Goal: Task Accomplishment & Management: Manage account settings

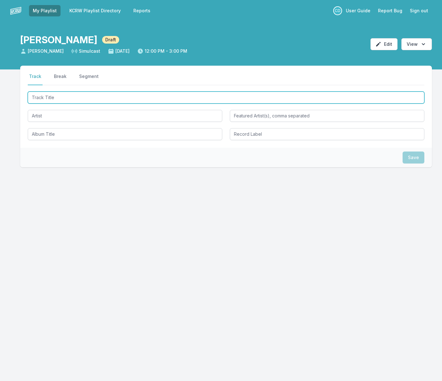
click at [58, 94] on input "Track Title" at bounding box center [226, 97] width 397 height 12
type input "Hold On"
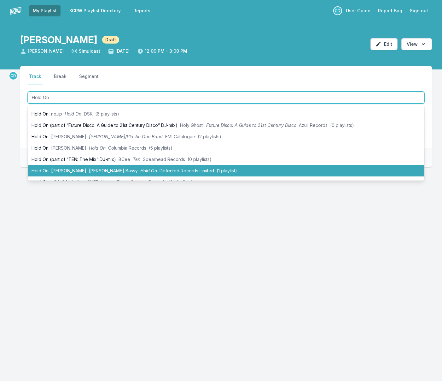
scroll to position [68, 0]
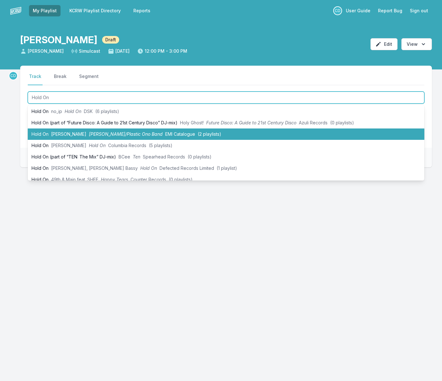
click at [77, 134] on span "[PERSON_NAME]" at bounding box center [68, 133] width 35 height 5
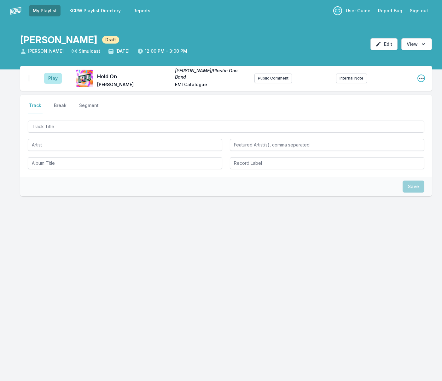
click at [421, 78] on icon "Open playlist item options" at bounding box center [421, 78] width 6 height 6
click at [381, 101] on button "Edit Track Details" at bounding box center [389, 102] width 71 height 11
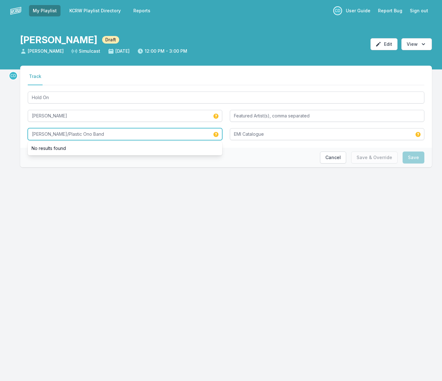
drag, startPoint x: 61, startPoint y: 134, endPoint x: 11, endPoint y: 130, distance: 50.3
click at [11, 130] on div "CD Select a tab Track Track Hold On John Lennon John Lennon/Plastic Ono Band No…" at bounding box center [221, 127] width 442 height 122
type input "Plastic Ono Band"
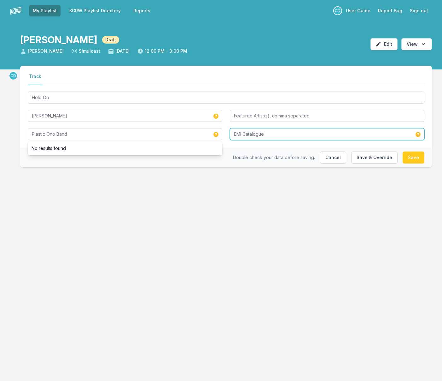
click at [240, 135] on input "EMI Catalogue" at bounding box center [327, 134] width 195 height 12
drag, startPoint x: 269, startPoint y: 133, endPoint x: 242, endPoint y: 133, distance: 27.1
click at [242, 133] on input "EMI Catalogue" at bounding box center [327, 134] width 195 height 12
type input "EMI"
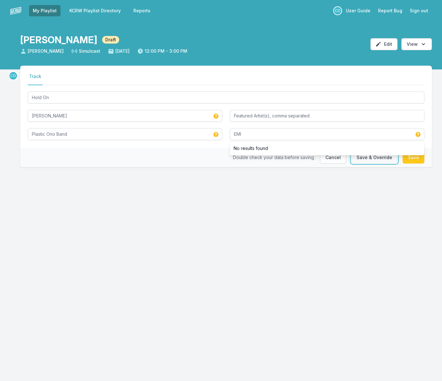
click at [366, 158] on button "Save & Override" at bounding box center [374, 157] width 46 height 12
type input "[PERSON_NAME]/Plastic Ono Band"
type input "EMI Catalogue"
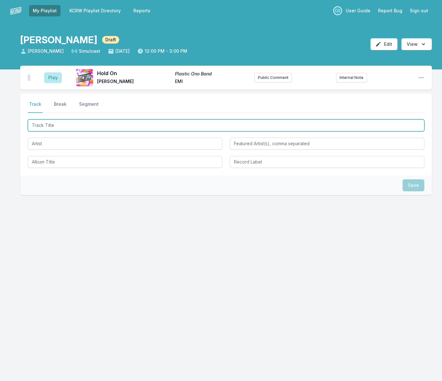
click at [68, 124] on input "Track Title" at bounding box center [226, 125] width 397 height 12
click at [80, 128] on input "Track Title" at bounding box center [226, 125] width 397 height 12
type input "Cobra"
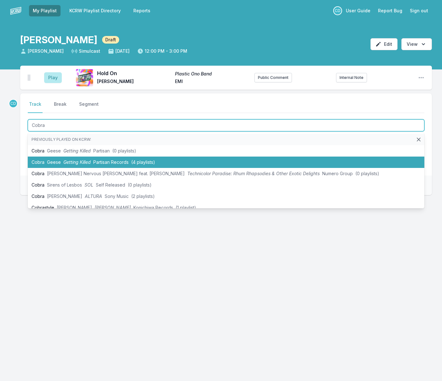
click at [95, 162] on span "Partisan Records" at bounding box center [110, 161] width 35 height 5
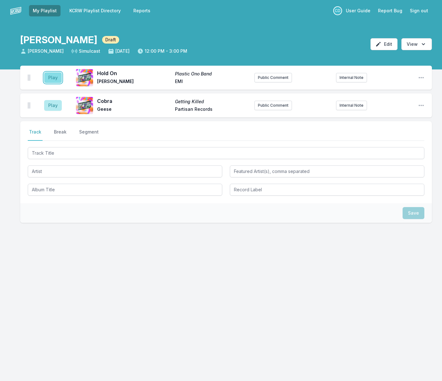
click at [55, 78] on button "Play" at bounding box center [53, 77] width 18 height 11
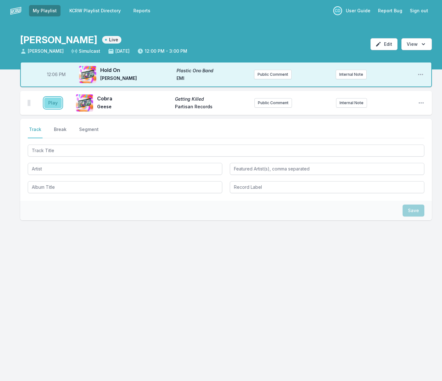
click at [55, 104] on button "Play" at bounding box center [53, 102] width 18 height 11
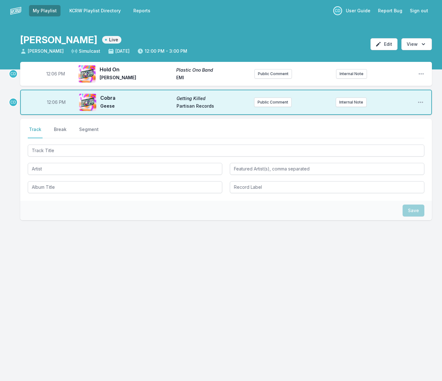
click at [55, 75] on span "12:06 PM" at bounding box center [55, 74] width 19 height 6
click at [51, 73] on input "12:06" at bounding box center [55, 74] width 35 height 12
type input "12:04"
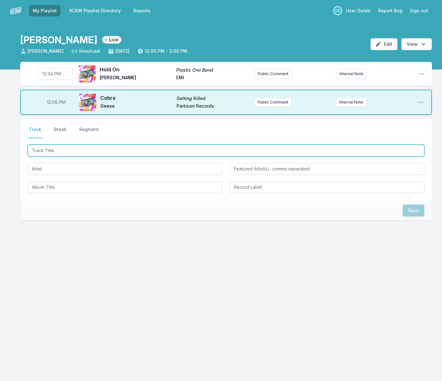
click at [61, 152] on input "Track Title" at bounding box center [226, 150] width 397 height 12
type input "[PERSON_NAME]"
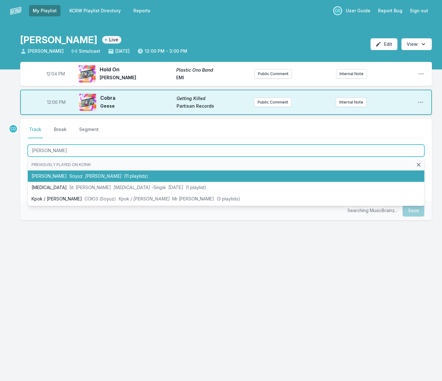
click at [85, 175] on span "[PERSON_NAME]" at bounding box center [103, 175] width 36 height 5
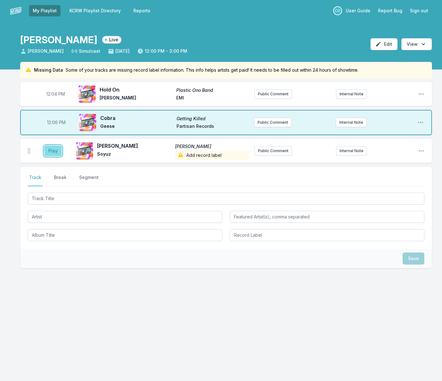
click at [55, 151] on button "Play" at bounding box center [53, 150] width 18 height 11
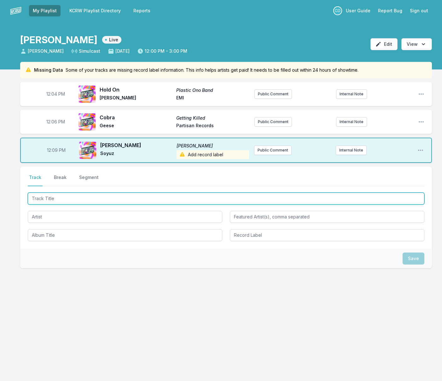
click at [66, 198] on input "Track Title" at bounding box center [226, 198] width 397 height 12
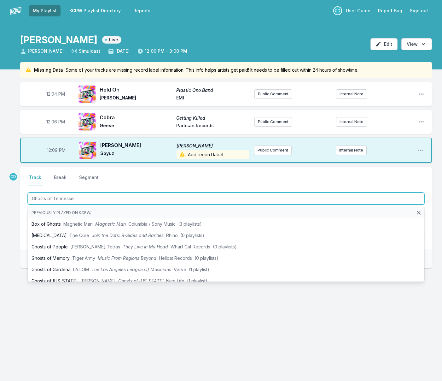
type input "Ghosts of [US_STATE]"
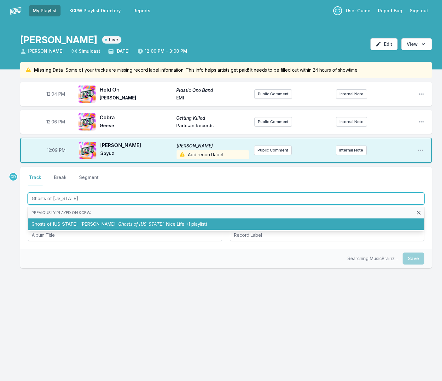
click at [80, 224] on span "[PERSON_NAME]" at bounding box center [97, 223] width 35 height 5
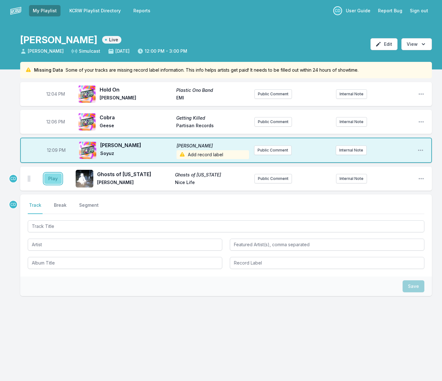
click at [50, 178] on button "Play" at bounding box center [53, 178] width 18 height 11
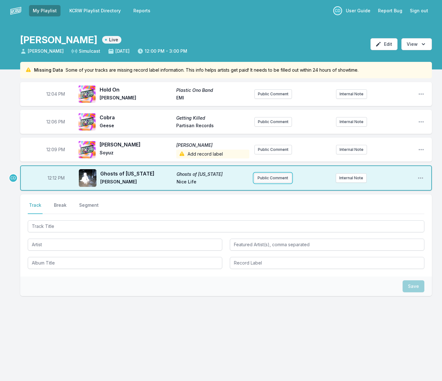
click at [266, 177] on button "Public Comment" at bounding box center [273, 177] width 38 height 9
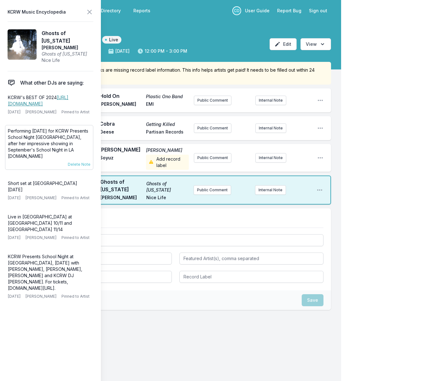
drag, startPoint x: 63, startPoint y: 162, endPoint x: 8, endPoint y: 139, distance: 59.8
click at [9, 139] on p "Performing Monday 12/9 for KCRW Presents School Night Nashville, after her impr…" at bounding box center [49, 144] width 83 height 32
copy p "Performing Monday 12/9 for KCRW Presents School Night Nashville, after her impr…"
click at [202, 193] on button "Public Comment" at bounding box center [213, 189] width 38 height 9
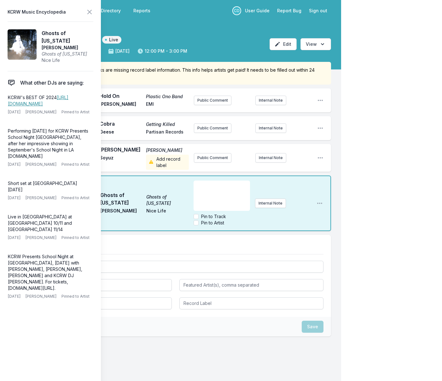
click at [202, 192] on div "﻿" at bounding box center [222, 195] width 56 height 30
drag, startPoint x: 231, startPoint y: 186, endPoint x: 222, endPoint y: 186, distance: 8.9
click at [222, 186] on span "Performing Monday 12/9 for KCRW Presents School Night Nashville, after her impr…" at bounding box center [222, 211] width 50 height 56
drag, startPoint x: 205, startPoint y: 191, endPoint x: 195, endPoint y: 191, distance: 10.4
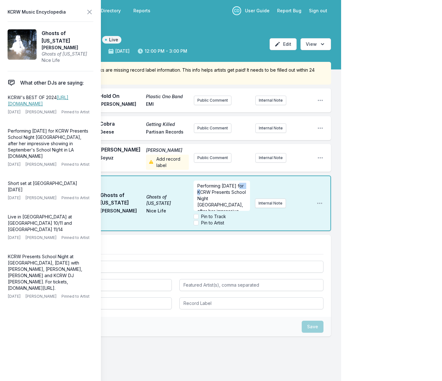
click at [195, 191] on div "Performing Tuesday 12/9 for KCRW Presents School Night Nashville, after her imp…" at bounding box center [222, 195] width 56 height 30
click at [201, 192] on span "Performing Tuesday 11/14 for KCRW Presents School Night Nashville, after her im…" at bounding box center [222, 211] width 50 height 56
drag, startPoint x: 217, startPoint y: 197, endPoint x: 198, endPoint y: 197, distance: 18.6
click at [198, 197] on span "Performing Tuesday 10/14 for KCRW Presents School Night Nashville, after her im…" at bounding box center [222, 211] width 50 height 56
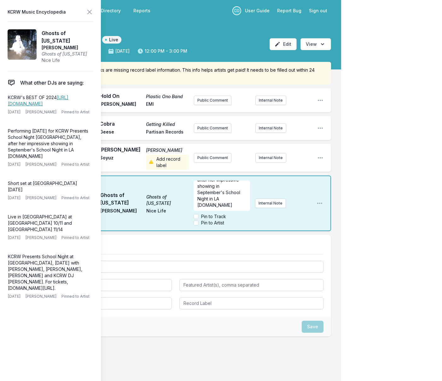
drag, startPoint x: 227, startPoint y: 184, endPoint x: 234, endPoint y: 208, distance: 24.5
click at [234, 208] on p "Performing Tuesday 10/14 for KCRW's School Night Nashville, after her impressiv…" at bounding box center [221, 183] width 49 height 50
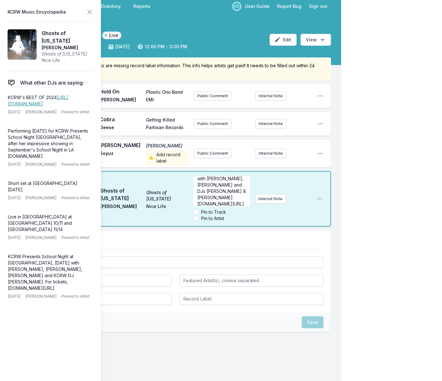
scroll to position [5, 0]
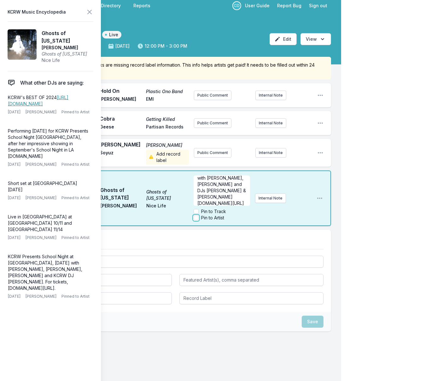
click at [195, 218] on input "Pin to Artist" at bounding box center [196, 217] width 5 height 5
checkbox input "true"
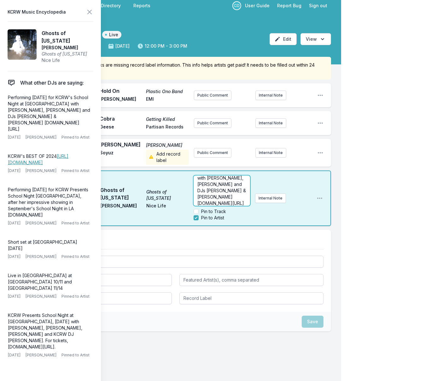
click at [209, 198] on span "Performing [DATE] for KCRW's School Night at [GEOGRAPHIC_DATA] with [PERSON_NAM…" at bounding box center [222, 178] width 50 height 56
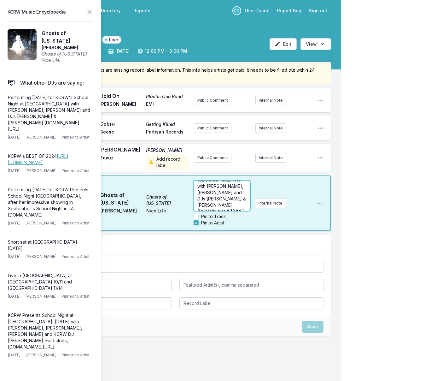
scroll to position [32, 0]
click at [197, 199] on span "Performing [DATE] for KCRW's School Night at [GEOGRAPHIC_DATA] with [PERSON_NAM…" at bounding box center [222, 180] width 50 height 56
drag, startPoint x: 210, startPoint y: 199, endPoint x: 185, endPoint y: 196, distance: 24.8
click at [185, 196] on div "12:12 PM Ghosts of Tennessee Ghosts of Tennessee Beatrix Nice Life Performing T…" at bounding box center [175, 203] width 311 height 56
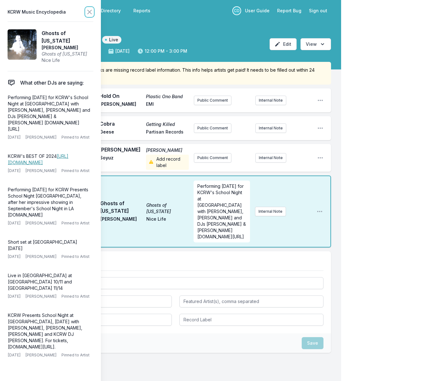
click at [88, 11] on icon at bounding box center [90, 12] width 8 height 8
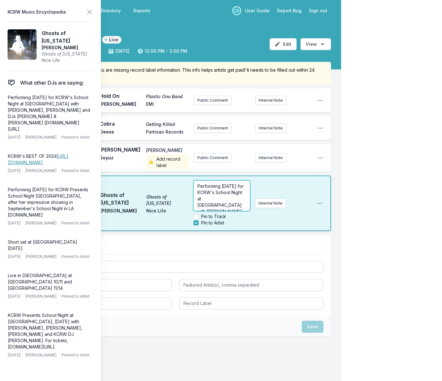
drag, startPoint x: 319, startPoint y: 210, endPoint x: 198, endPoint y: 165, distance: 129.2
click at [198, 166] on ul "12:04 PM Hold On Plastic Ono Band John Lennon EMI Public Comment Internal Note …" at bounding box center [175, 159] width 311 height 143
copy span "Performing [DATE] for KCRW's School Night at [GEOGRAPHIC_DATA] with [PERSON_NAM…"
drag, startPoint x: 89, startPoint y: 10, endPoint x: 117, endPoint y: 49, distance: 48.2
click at [89, 10] on icon at bounding box center [90, 12] width 8 height 8
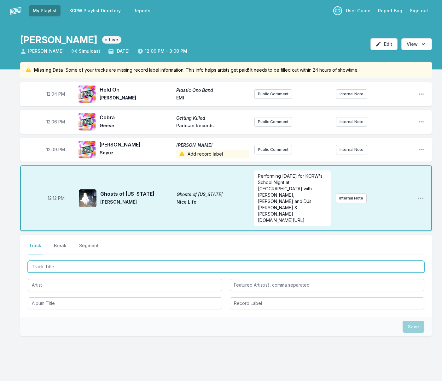
click at [122, 261] on input "Track Title" at bounding box center [226, 267] width 397 height 12
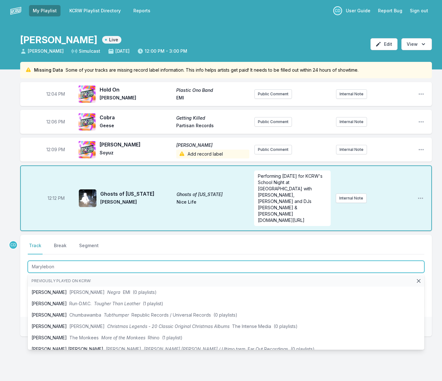
type input "Marylebone"
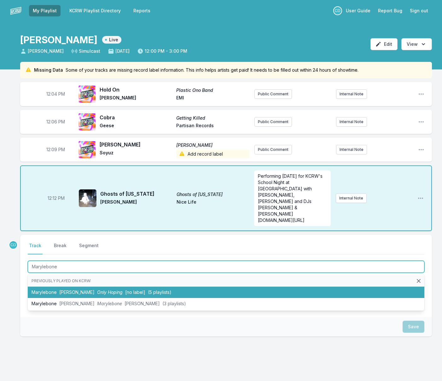
click at [132, 286] on li "Marylebone Alex Nicol Only Hoping [no label] (5 playlists)" at bounding box center [226, 291] width 397 height 11
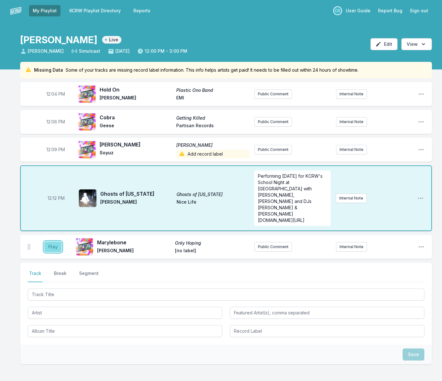
drag, startPoint x: 50, startPoint y: 230, endPoint x: 54, endPoint y: 233, distance: 5.1
click at [50, 241] on button "Play" at bounding box center [53, 246] width 18 height 11
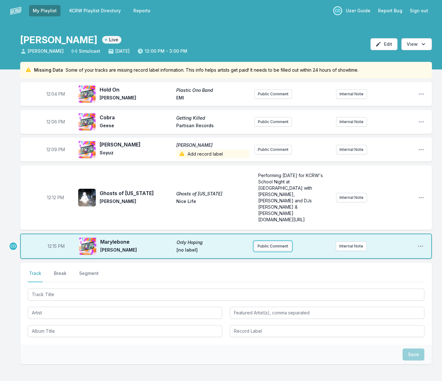
click at [280, 241] on button "Public Comment" at bounding box center [273, 245] width 38 height 9
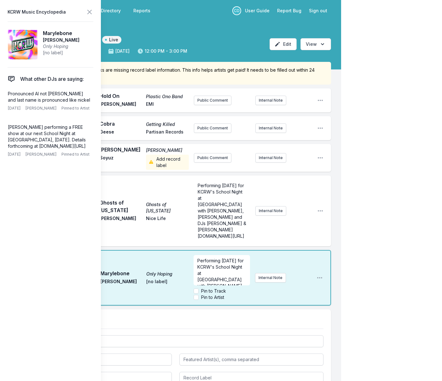
scroll to position [14, 0]
drag, startPoint x: 242, startPoint y: 265, endPoint x: 226, endPoint y: 264, distance: 15.8
click at [226, 264] on span "Performing [DATE] for KCRW's School Night at [GEOGRAPHIC_DATA] with [PERSON_NAM…" at bounding box center [222, 272] width 50 height 56
click at [196, 296] on input "Pin to Artist" at bounding box center [196, 297] width 5 height 5
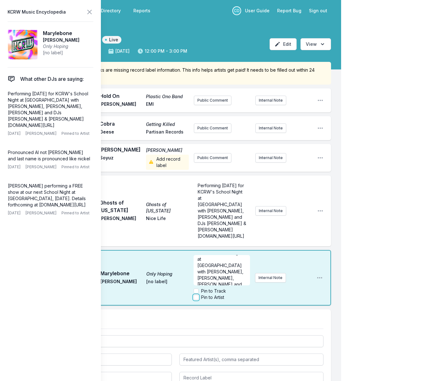
checkbox input "true"
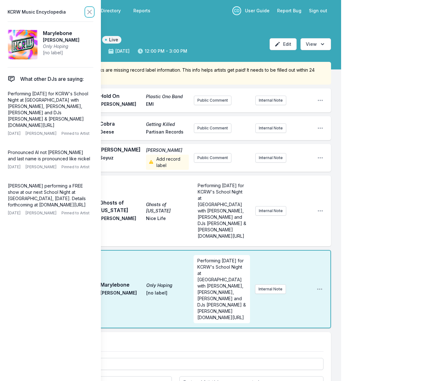
click at [89, 13] on icon at bounding box center [90, 12] width 4 height 4
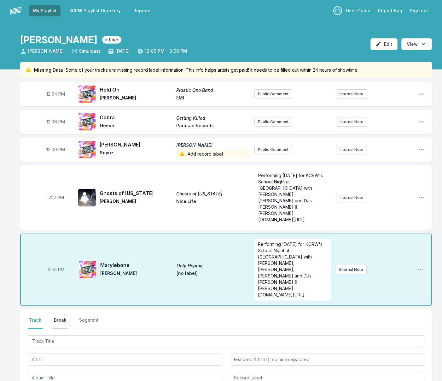
click at [65, 317] on button "Break" at bounding box center [60, 323] width 15 height 12
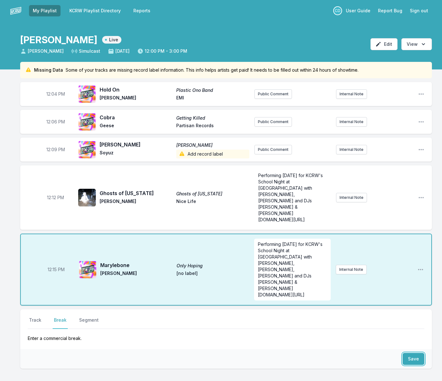
drag, startPoint x: 407, startPoint y: 327, endPoint x: 342, endPoint y: 319, distance: 65.5
click at [407, 353] on button "Save" at bounding box center [414, 359] width 22 height 12
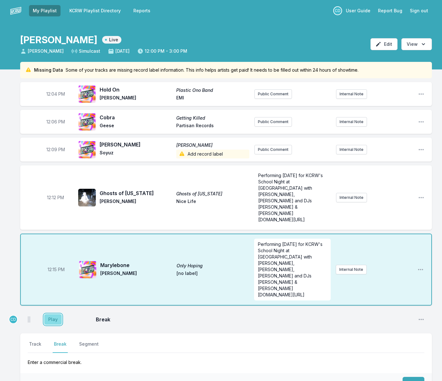
click at [52, 314] on button "Play" at bounding box center [53, 319] width 18 height 11
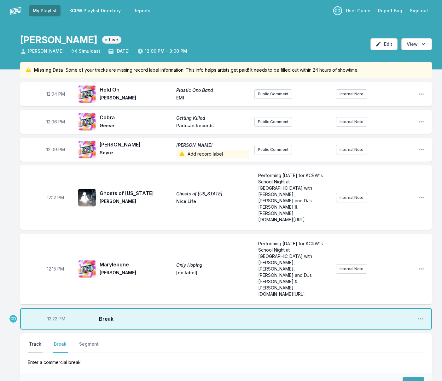
click at [34, 341] on button "Track" at bounding box center [35, 347] width 15 height 12
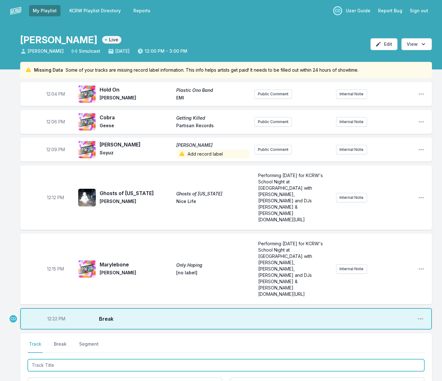
click at [46, 359] on input "Track Title" at bounding box center [226, 365] width 397 height 12
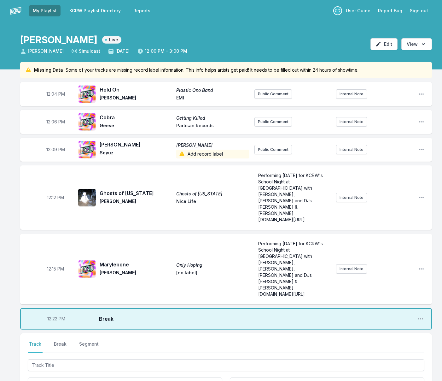
click at [56, 315] on span "12:22 PM" at bounding box center [56, 318] width 18 height 6
click at [53, 313] on input "12:22" at bounding box center [55, 319] width 35 height 12
type input "12:21"
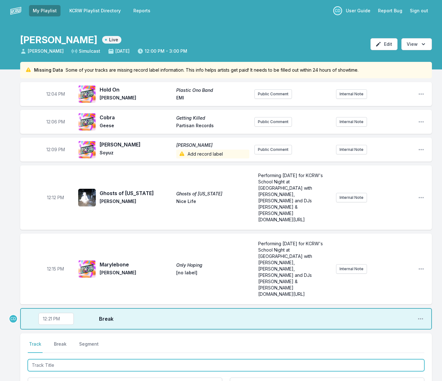
click at [60, 359] on input "Track Title" at bounding box center [226, 365] width 397 height 12
type input "Black Box"
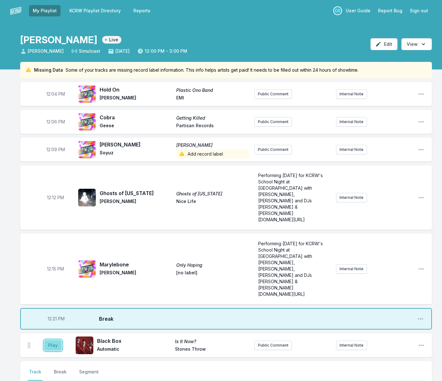
click at [53, 340] on button "Play" at bounding box center [53, 345] width 18 height 11
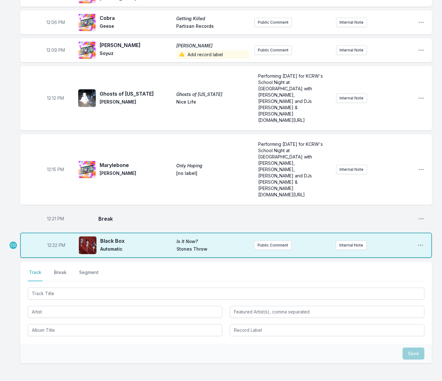
scroll to position [100, 0]
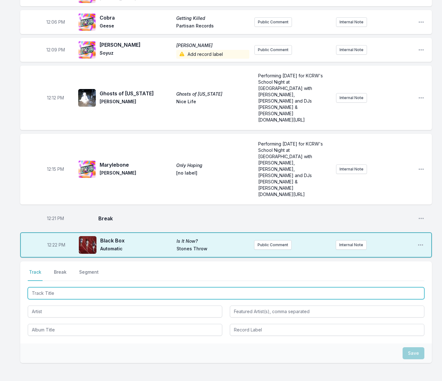
click at [61, 287] on input "Track Title" at bounding box center [226, 293] width 397 height 12
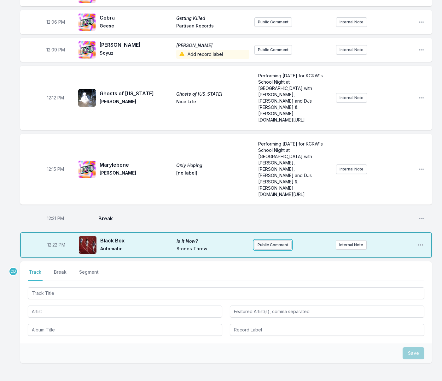
click at [267, 240] on button "Public Comment" at bounding box center [273, 244] width 38 height 9
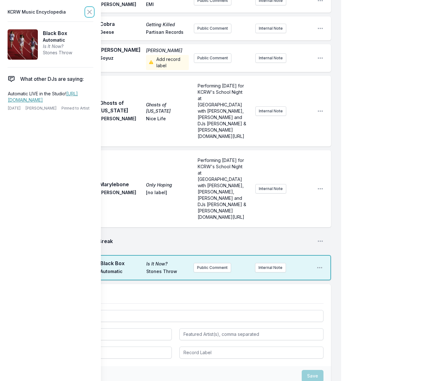
click at [91, 12] on icon at bounding box center [90, 12] width 8 height 8
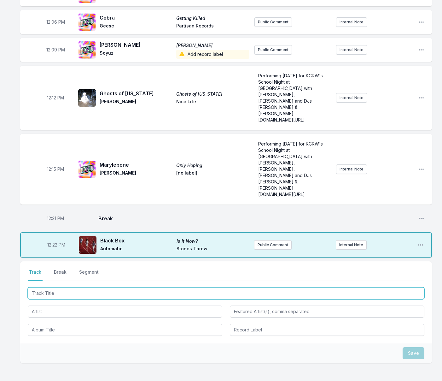
click at [93, 287] on input "Track Title" at bounding box center [226, 293] width 397 height 12
click at [86, 287] on input "Track Title" at bounding box center [226, 293] width 397 height 12
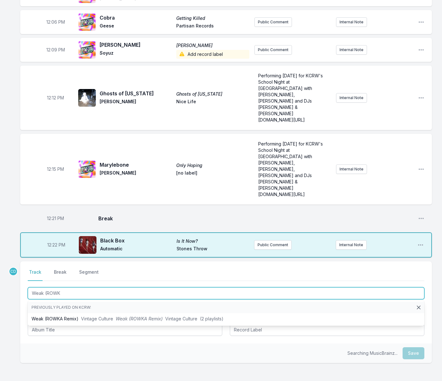
type input "Weak (ROWKA"
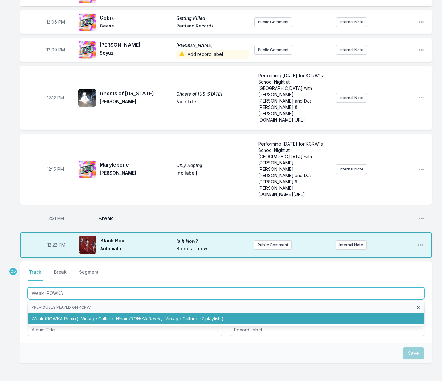
click at [71, 313] on li "Weak (ROWKA Remix) Vintage Culture Weak (ROWKA Remix) Vintage Culture (2 playli…" at bounding box center [226, 318] width 397 height 11
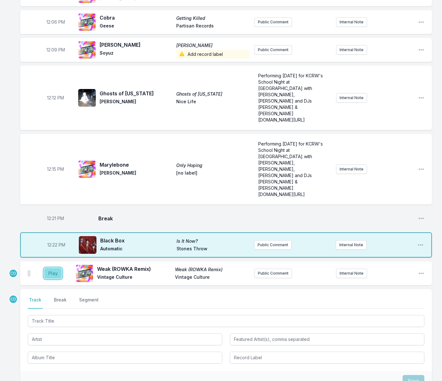
click at [50, 268] on button "Play" at bounding box center [53, 273] width 18 height 11
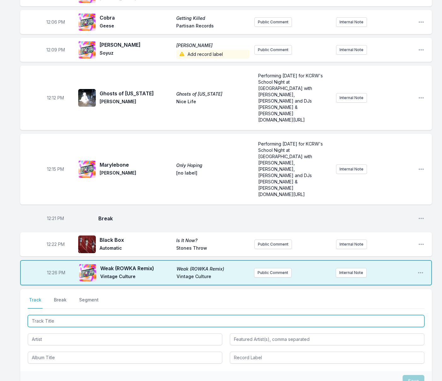
click at [77, 315] on input "Track Title" at bounding box center [226, 321] width 397 height 12
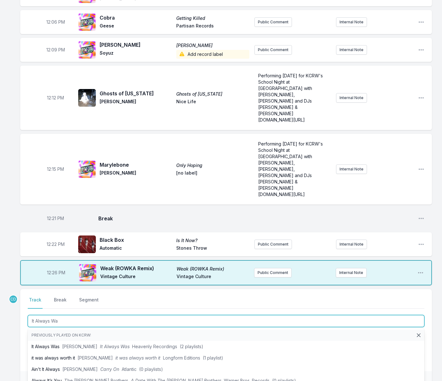
type input "It Always Was"
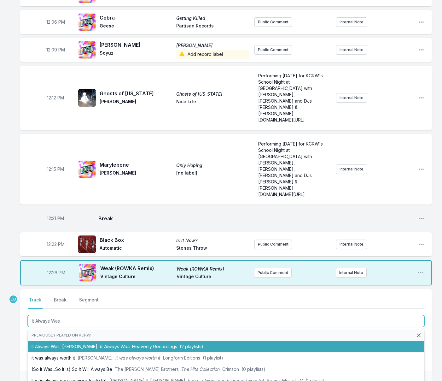
click at [89, 344] on span "[PERSON_NAME]" at bounding box center [79, 346] width 35 height 5
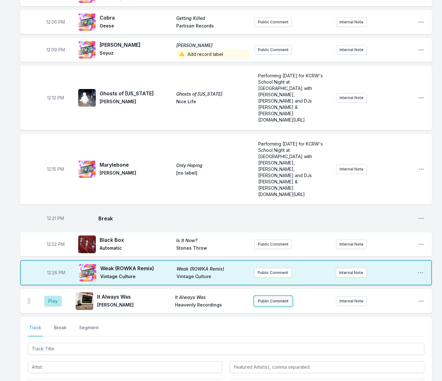
click at [262, 296] on button "Public Comment" at bounding box center [274, 300] width 38 height 9
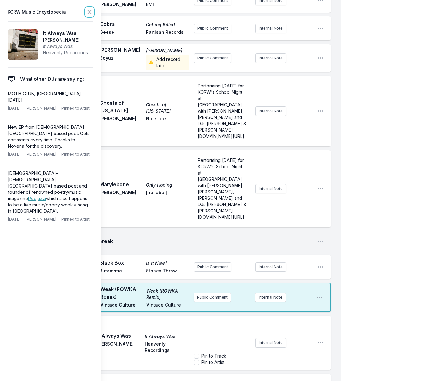
click at [90, 13] on icon at bounding box center [90, 12] width 8 height 8
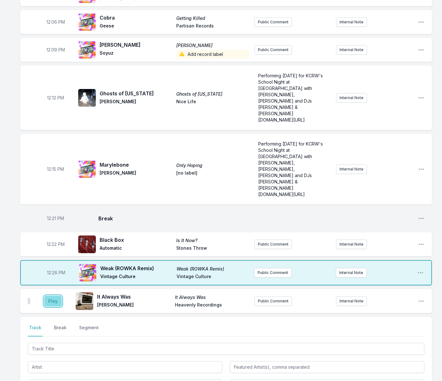
click at [53, 296] on button "Play" at bounding box center [53, 301] width 18 height 11
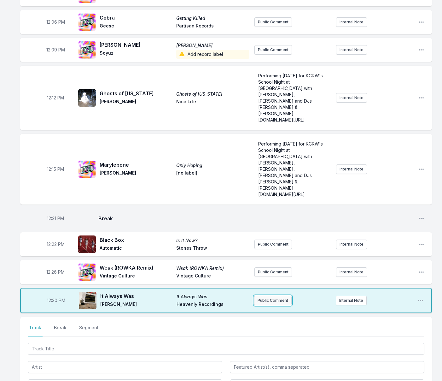
click at [258, 296] on button "Public Comment" at bounding box center [273, 300] width 38 height 9
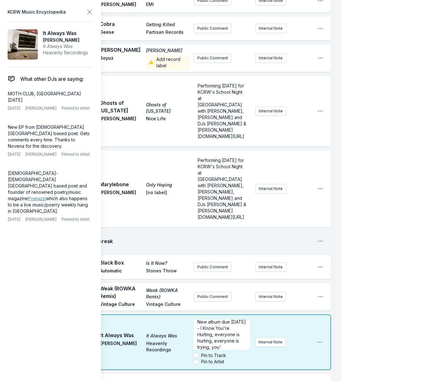
scroll to position [13, 0]
click at [216, 320] on span "New album due March 6th, 2026 - I Know You're Hurting, everyone is hurting, eve…" at bounding box center [222, 327] width 50 height 37
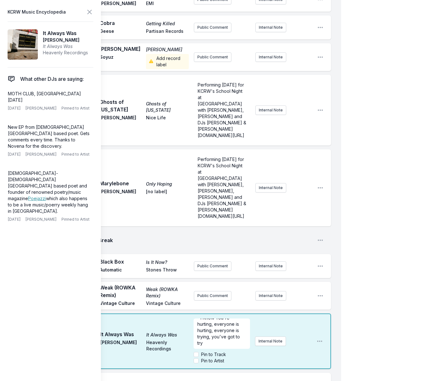
scroll to position [103, 0]
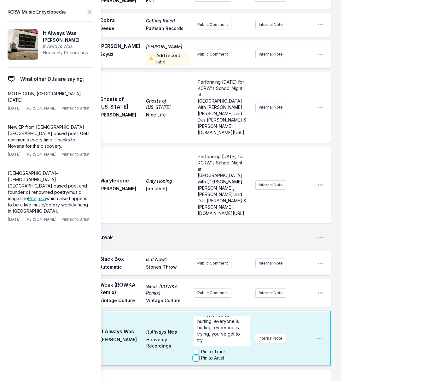
drag, startPoint x: 196, startPoint y: 352, endPoint x: 186, endPoint y: 341, distance: 15.0
click at [196, 355] on input "Pin to Artist" at bounding box center [196, 357] width 5 height 5
checkbox input "true"
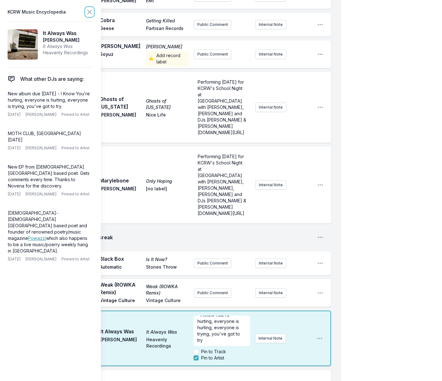
click at [89, 12] on icon at bounding box center [90, 12] width 8 height 8
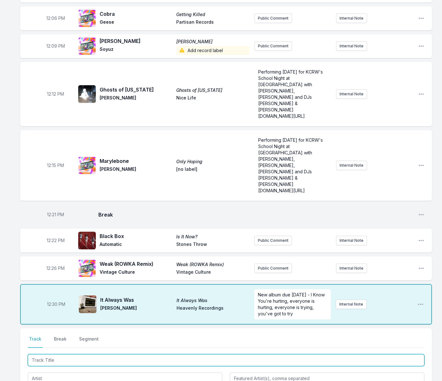
click at [73, 354] on input "Track Title" at bounding box center [226, 360] width 397 height 12
type input "Bunkum"
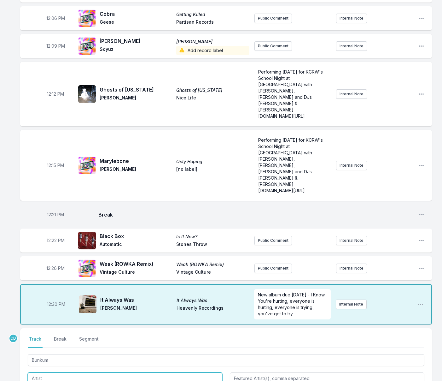
click at [71, 372] on input "Artist" at bounding box center [125, 378] width 195 height 12
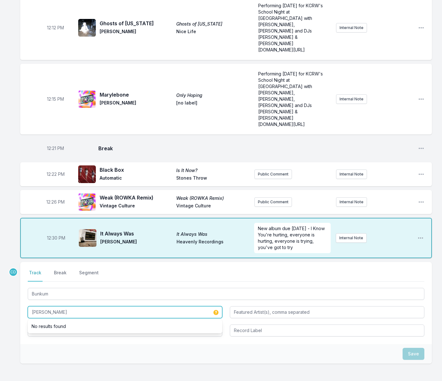
scroll to position [181, 0]
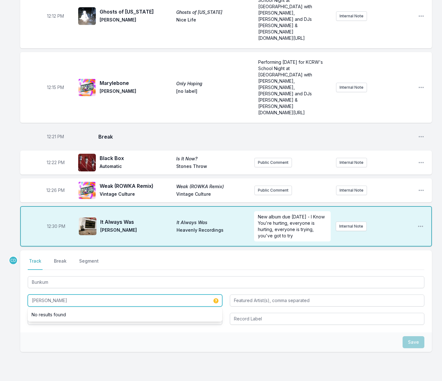
type input "[PERSON_NAME]"
click at [68, 332] on div "Save" at bounding box center [226, 342] width 412 height 20
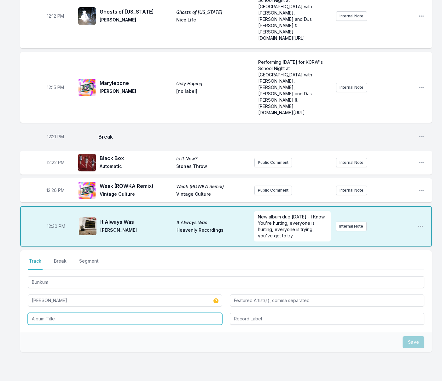
click at [62, 313] on input "Album Title" at bounding box center [125, 319] width 195 height 12
click at [81, 313] on input "Album Title" at bounding box center [125, 319] width 195 height 12
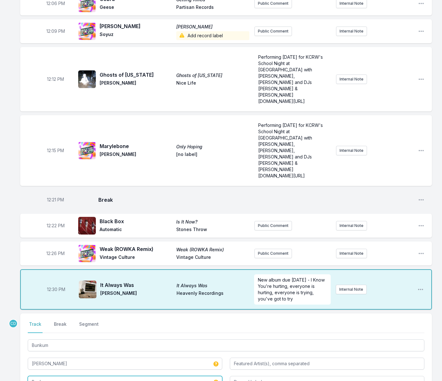
scroll to position [117, 0]
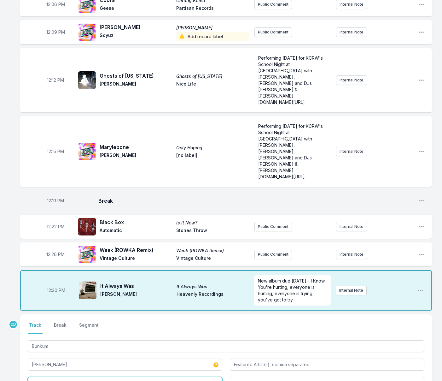
type input "Bunkum"
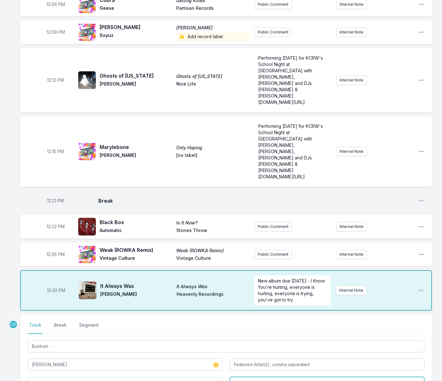
click at [249, 377] on input "Record Label" at bounding box center [327, 383] width 195 height 12
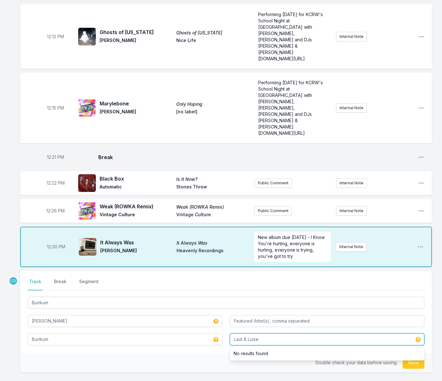
scroll to position [162, 0]
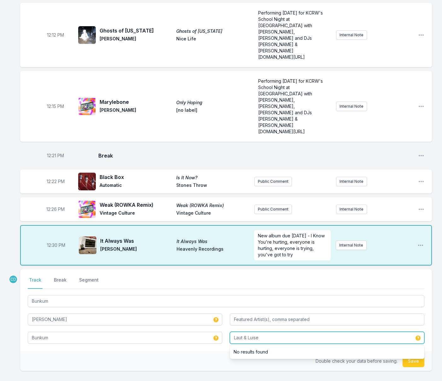
type input "Laut & Luise"
click at [411, 355] on button "Save" at bounding box center [414, 361] width 22 height 12
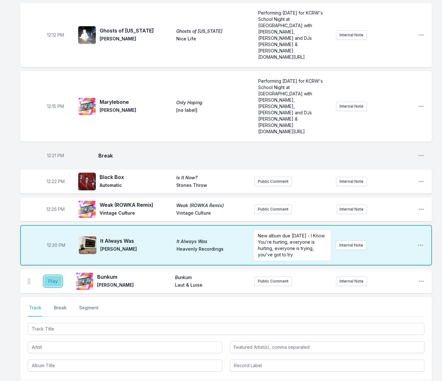
click at [56, 276] on button "Play" at bounding box center [53, 281] width 18 height 11
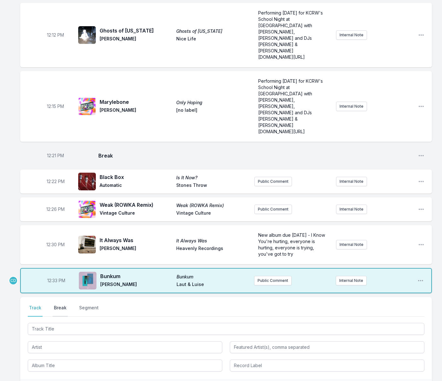
click at [58, 304] on button "Break" at bounding box center [60, 310] width 15 height 12
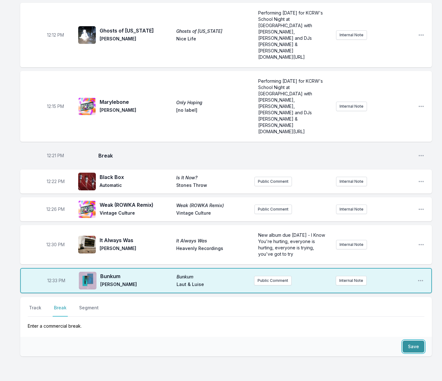
click at [413, 340] on button "Save" at bounding box center [414, 346] width 22 height 12
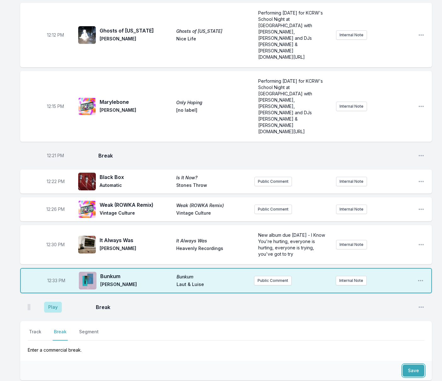
scroll to position [163, 0]
click at [276, 204] on button "Public Comment" at bounding box center [274, 208] width 38 height 9
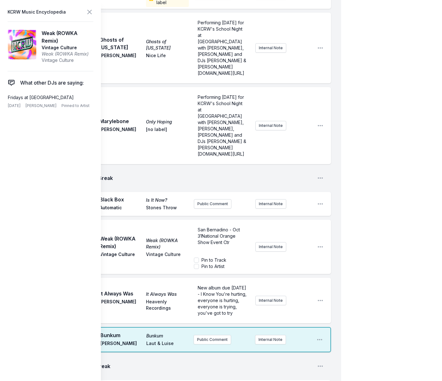
click at [202, 229] on span "San Bernadino - Oct 31National Orange Show Event Ctr" at bounding box center [220, 236] width 44 height 18
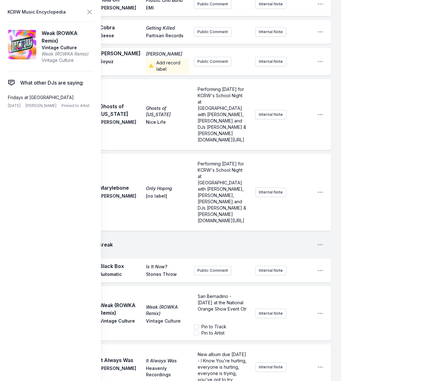
scroll to position [99, 0]
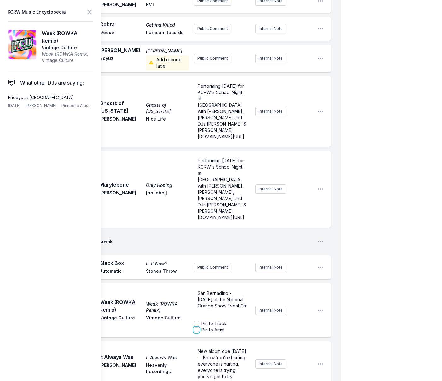
drag, startPoint x: 197, startPoint y: 324, endPoint x: 194, endPoint y: 320, distance: 4.9
click at [197, 327] on input "Pin to Artist" at bounding box center [196, 329] width 5 height 5
checkbox input "true"
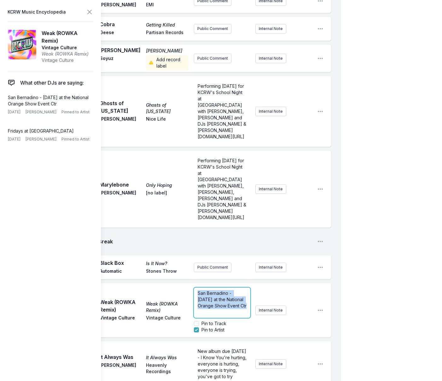
drag, startPoint x: 237, startPoint y: 306, endPoint x: 184, endPoint y: 284, distance: 57.4
click at [184, 284] on div "12:26 PM Weak (ROWKA Remix) Weak (ROWKA Remix) Vintage Culture Vintage Culture …" at bounding box center [175, 310] width 311 height 54
copy span "San Bernadino - [DATE] at the National Orange Show Event Ctr"
drag, startPoint x: 88, startPoint y: 12, endPoint x: 88, endPoint y: 17, distance: 5.4
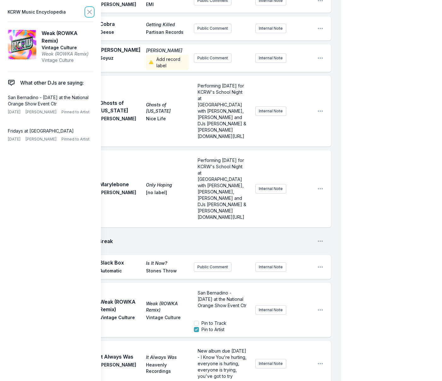
click at [88, 12] on icon at bounding box center [90, 12] width 8 height 8
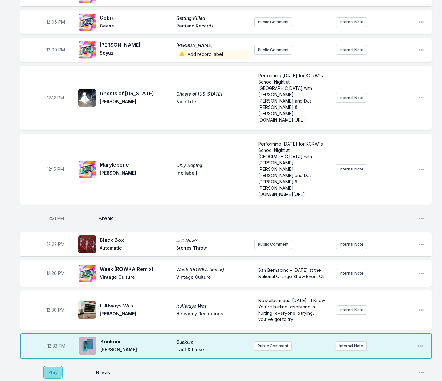
click at [56, 367] on button "Play" at bounding box center [53, 372] width 18 height 11
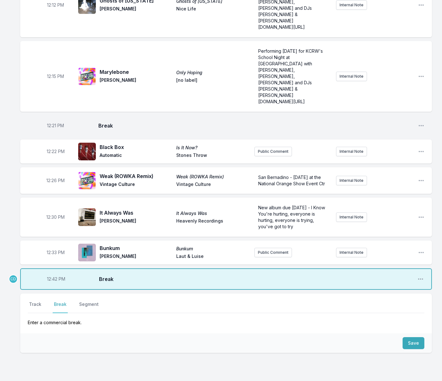
scroll to position [193, 0]
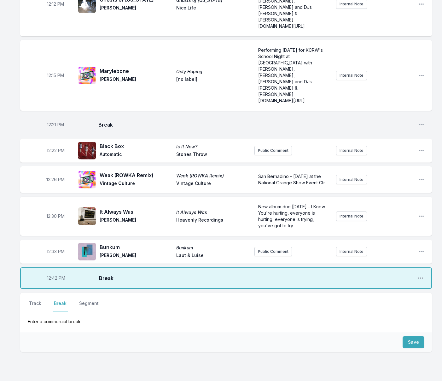
drag, startPoint x: 37, startPoint y: 272, endPoint x: 42, endPoint y: 275, distance: 5.6
click at [37, 300] on button "Track" at bounding box center [35, 306] width 15 height 12
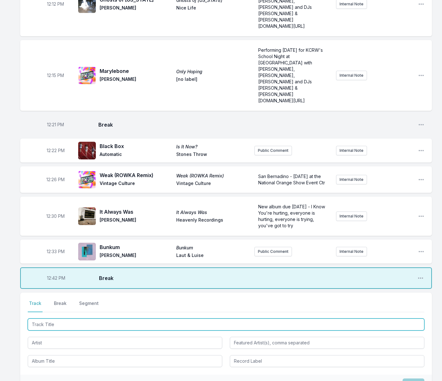
click at [58, 318] on input "Track Title" at bounding box center [226, 324] width 397 height 12
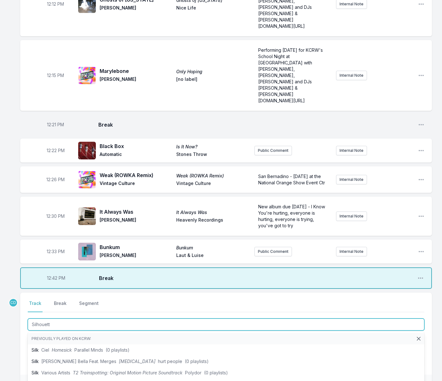
type input "Silhouette"
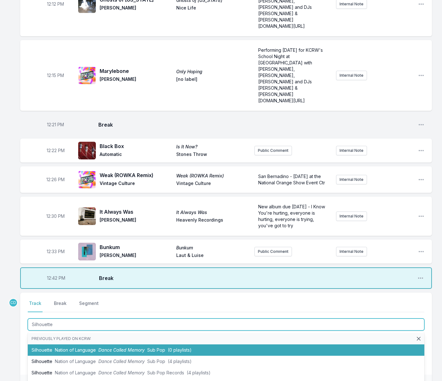
click at [68, 344] on li "Silhouette Nation of Language Dance Called Memory Sub Pop (0 playlists)" at bounding box center [226, 349] width 397 height 11
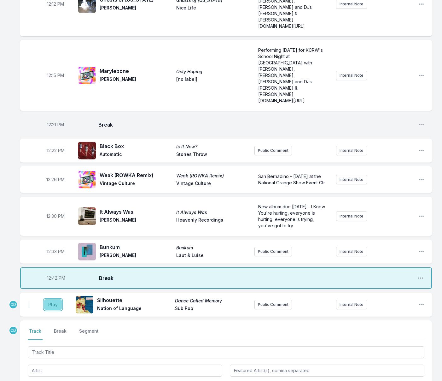
click at [53, 299] on button "Play" at bounding box center [53, 304] width 18 height 11
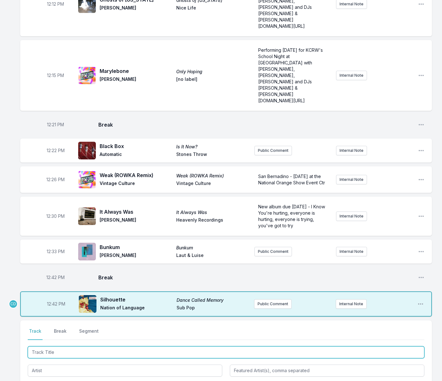
click at [76, 346] on input "Track Title" at bounding box center [226, 352] width 397 height 12
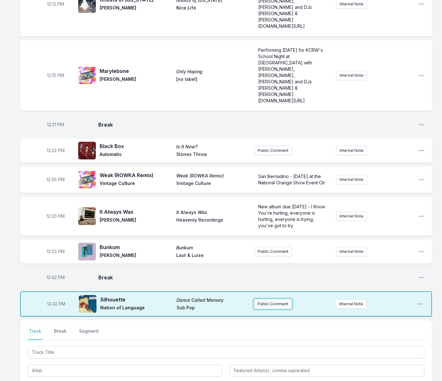
click at [274, 299] on button "Public Comment" at bounding box center [273, 303] width 38 height 9
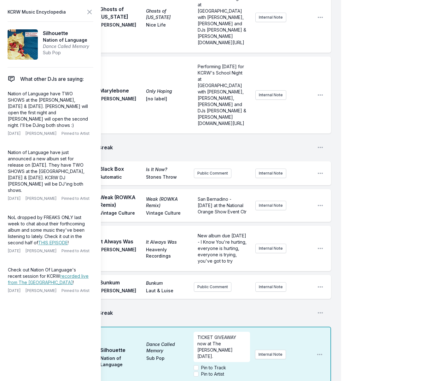
click at [209, 345] on span "TICKET GIVEAWAY now at The Fonda Oct 16th." at bounding box center [217, 346] width 40 height 24
click at [244, 356] on div "TICKET GIVEAWAY now for their show at The Fonda Oct 16th." at bounding box center [222, 347] width 56 height 30
click at [197, 372] on input "Pin to Artist" at bounding box center [196, 373] width 5 height 5
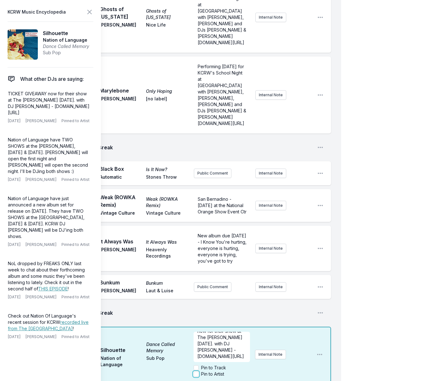
checkbox input "true"
click at [89, 11] on icon at bounding box center [90, 12] width 8 height 8
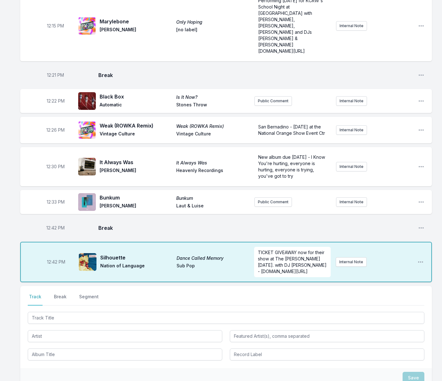
scroll to position [249, 0]
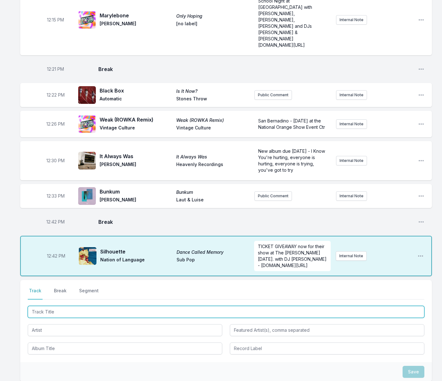
click at [98, 306] on input "Track Title" at bounding box center [226, 312] width 397 height 12
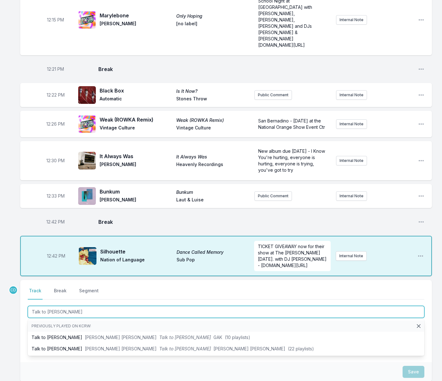
type input "Talk to [PERSON_NAME]"
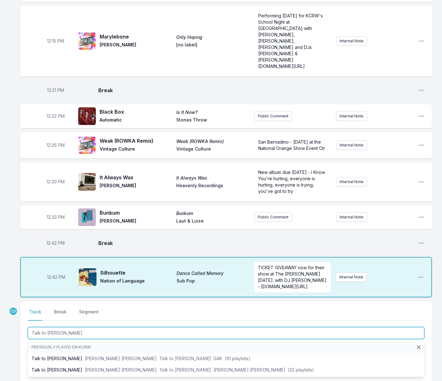
scroll to position [229, 0]
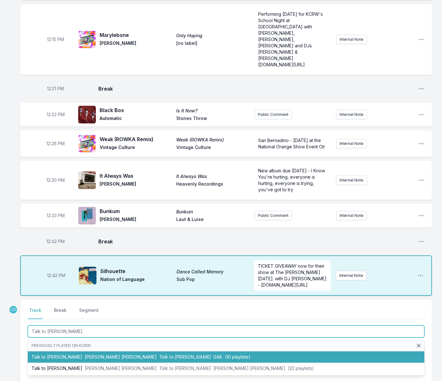
click at [159, 354] on span "Talk to [PERSON_NAME]" at bounding box center [185, 356] width 52 height 5
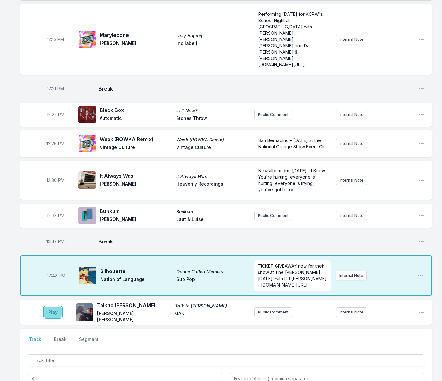
click at [49, 307] on button "Play" at bounding box center [53, 312] width 18 height 11
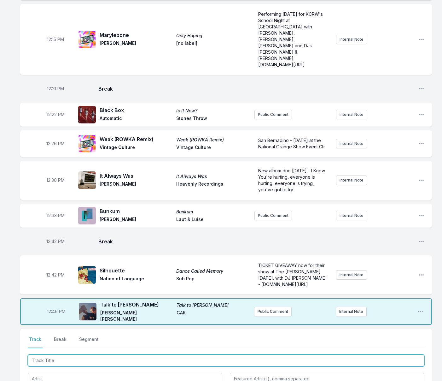
click at [67, 354] on input "Track Title" at bounding box center [226, 360] width 397 height 12
type input "It's Time"
click at [79, 380] on span "Nourished By Time" at bounding box center [72, 385] width 40 height 5
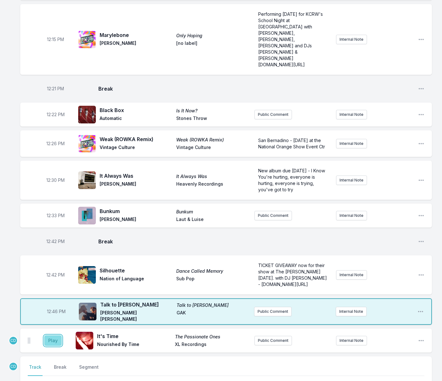
click at [56, 335] on button "Play" at bounding box center [53, 340] width 18 height 11
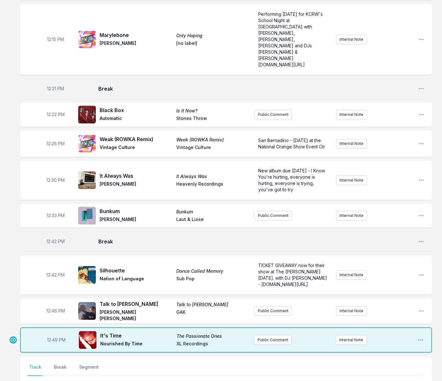
click at [94, 380] on input "Track Title" at bounding box center [226, 388] width 397 height 12
click at [50, 380] on input "Track Title" at bounding box center [226, 388] width 397 height 12
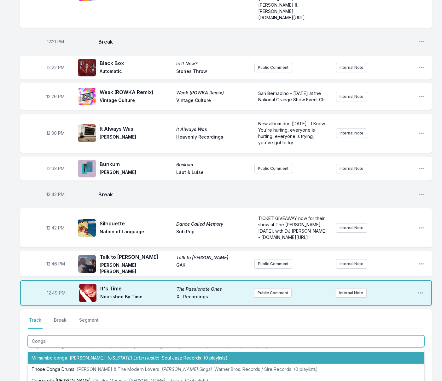
scroll to position [165, 0]
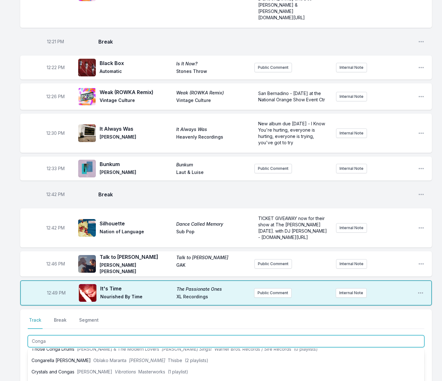
drag, startPoint x: 56, startPoint y: 309, endPoint x: 22, endPoint y: 303, distance: 34.0
click at [22, 309] on div "Select a tab Track Break Segment Track Break Segment Conga Previously played on…" at bounding box center [226, 350] width 412 height 82
type input "Diablo"
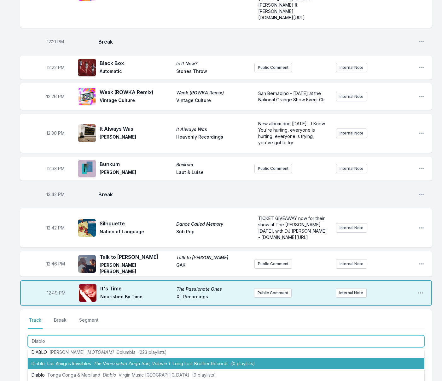
scroll to position [92, 0]
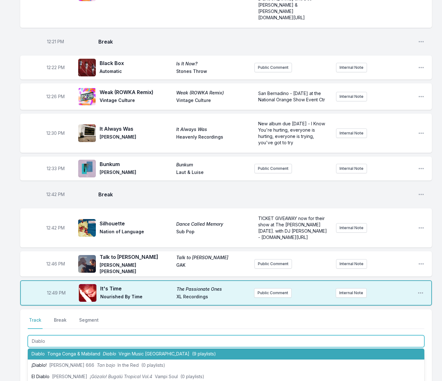
click at [49, 351] on span "Tonga Conga & Mabiland" at bounding box center [73, 353] width 53 height 5
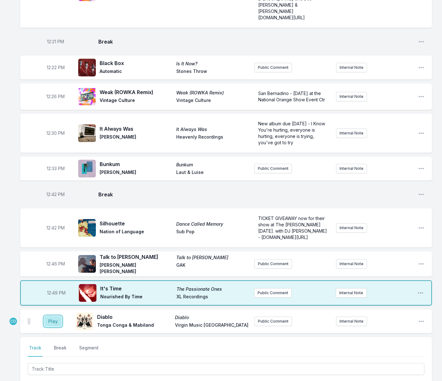
drag, startPoint x: 50, startPoint y: 289, endPoint x: 51, endPoint y: 295, distance: 5.4
click at [50, 316] on button "Play" at bounding box center [53, 321] width 18 height 11
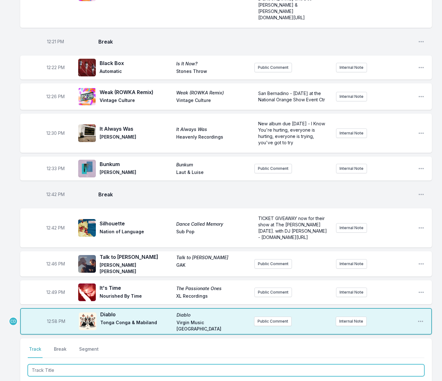
click at [59, 364] on input "Track Title" at bounding box center [226, 370] width 397 height 12
type input "Zorba the Greek"
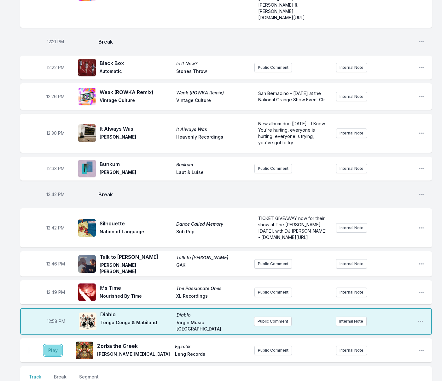
click at [57, 345] on button "Play" at bounding box center [53, 350] width 18 height 11
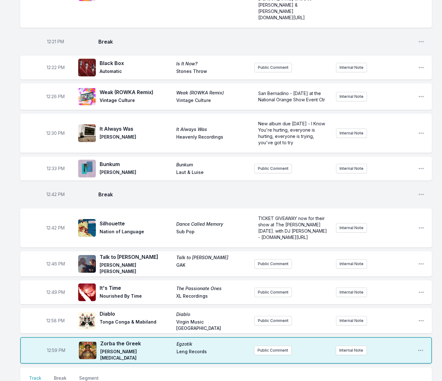
type input "Night [PERSON_NAME]"
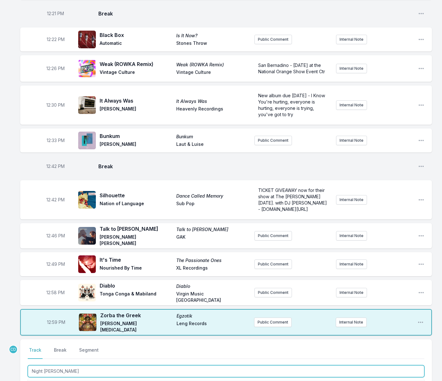
scroll to position [311, 0]
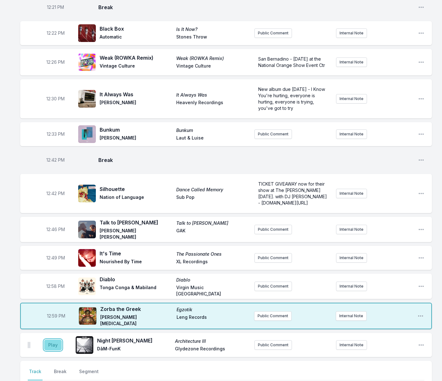
click at [56, 339] on button "Play" at bounding box center [53, 344] width 18 height 11
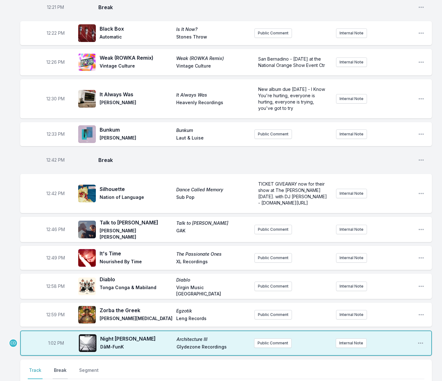
click at [63, 367] on button "Break" at bounding box center [60, 373] width 15 height 12
drag, startPoint x: 408, startPoint y: 373, endPoint x: 397, endPoint y: 368, distance: 12.2
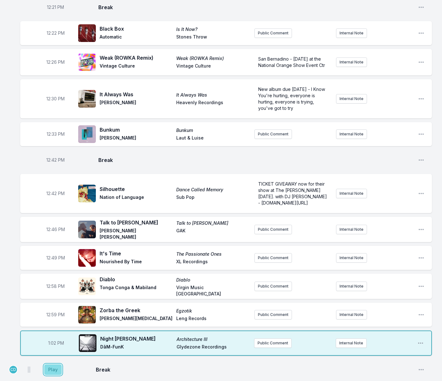
click at [47, 364] on button "Play" at bounding box center [53, 369] width 18 height 11
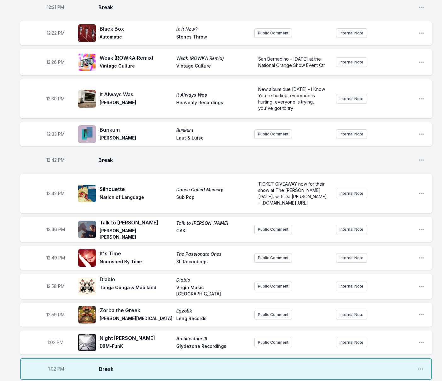
click at [59, 316] on ul "12:04 PM Hold On Plastic Ono Band John Lennon EMI Public Comment Internal Note …" at bounding box center [226, 75] width 412 height 608
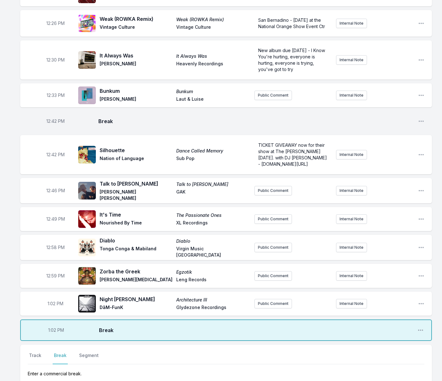
scroll to position [351, 0]
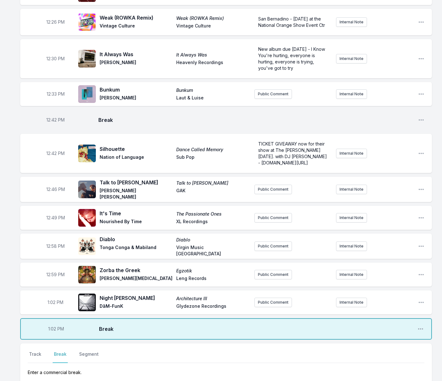
drag, startPoint x: 38, startPoint y: 320, endPoint x: 51, endPoint y: 321, distance: 13.9
click at [38, 351] on button "Track" at bounding box center [35, 357] width 15 height 12
click at [81, 369] on input "Track Title" at bounding box center [226, 375] width 397 height 12
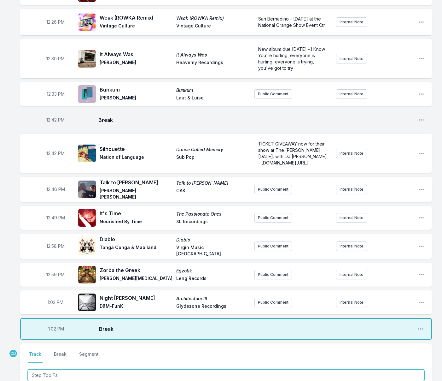
type input "Step Too Far"
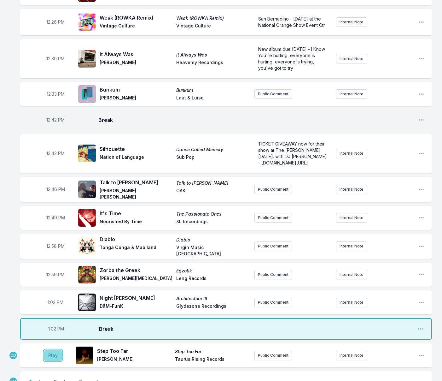
click at [53, 350] on button "Play" at bounding box center [53, 355] width 18 height 11
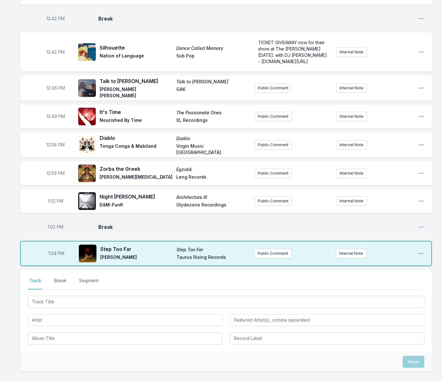
scroll to position [469, 0]
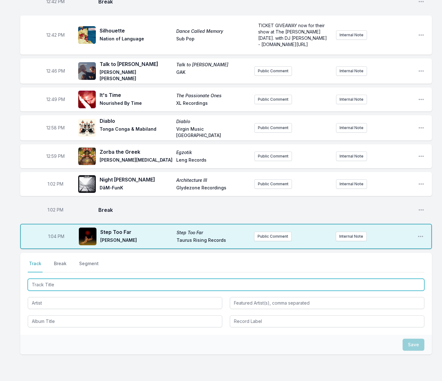
click at [224, 279] on input "Track Title" at bounding box center [226, 285] width 397 height 12
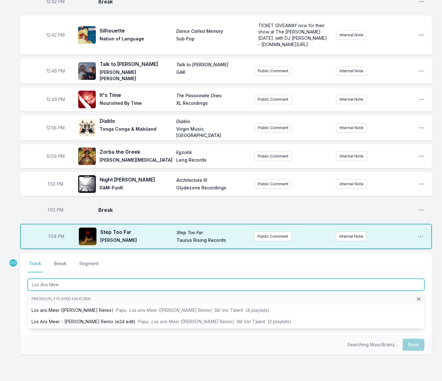
type input "Los Ans Meer"
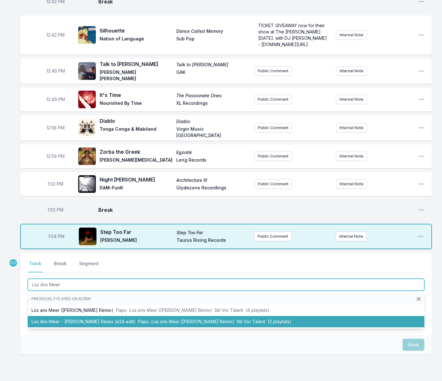
click at [224, 316] on li "Los Ans Meer - [PERSON_NAME] Remix (e24 edit) Papu Los ans Meer ([PERSON_NAME] …" at bounding box center [226, 321] width 397 height 11
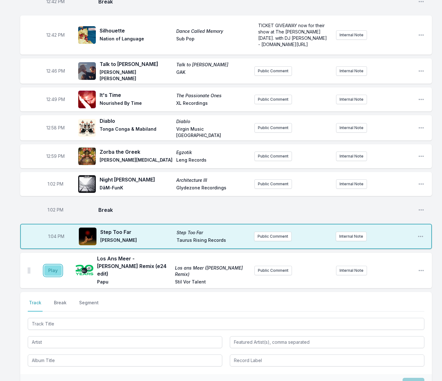
click at [56, 265] on button "Play" at bounding box center [53, 270] width 18 height 11
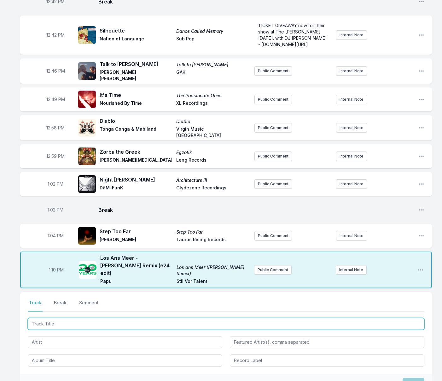
click at [78, 318] on input "Track Title" at bounding box center [226, 324] width 397 height 12
type input "Swan"
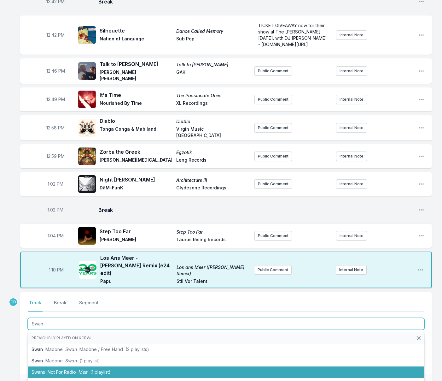
click at [82, 369] on span "Melt" at bounding box center [83, 371] width 9 height 5
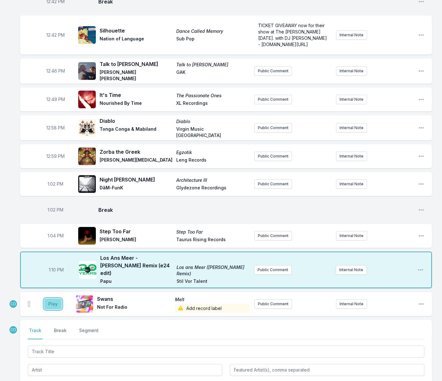
click at [57, 298] on button "Play" at bounding box center [53, 303] width 18 height 11
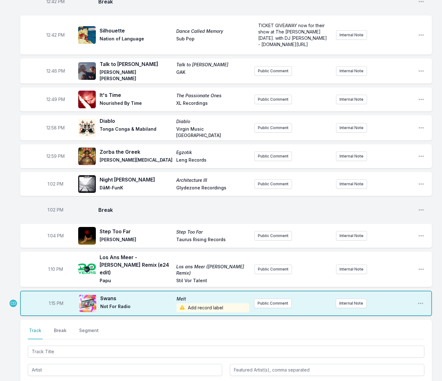
click at [217, 303] on span "Add record label" at bounding box center [213, 307] width 73 height 9
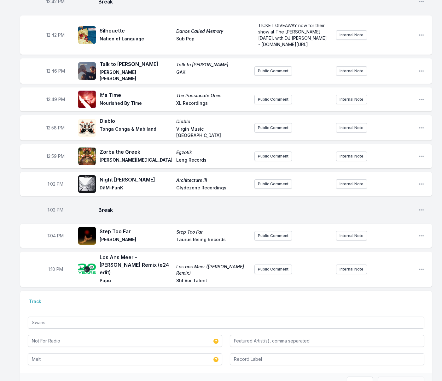
scroll to position [463, 0]
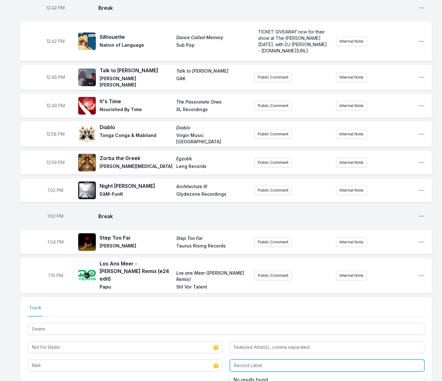
click at [267, 359] on input "Record Label" at bounding box center [327, 365] width 195 height 12
type input "Nice Life"
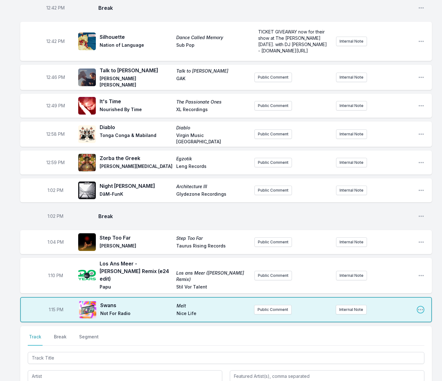
drag, startPoint x: 420, startPoint y: 268, endPoint x: 417, endPoint y: 271, distance: 4.0
click at [420, 306] on icon "Open playlist item options" at bounding box center [421, 309] width 6 height 6
click at [365, 328] on button "Edit Track Details" at bounding box center [388, 333] width 71 height 11
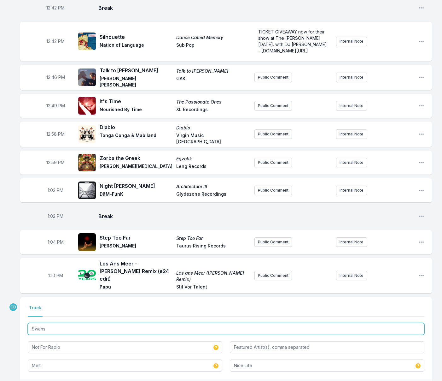
click at [51, 323] on input "Swans" at bounding box center [226, 329] width 397 height 12
type input "Swan"
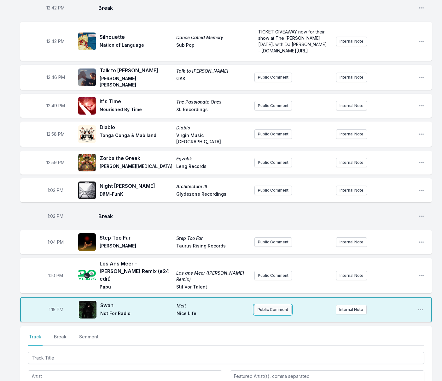
click at [271, 305] on button "Public Comment" at bounding box center [273, 309] width 38 height 9
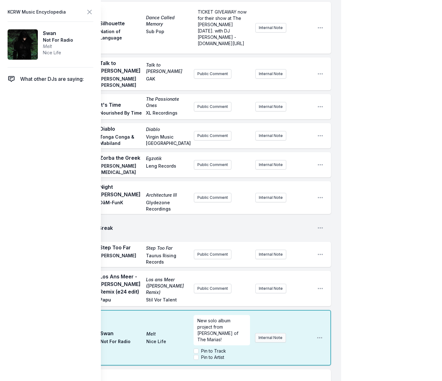
scroll to position [520, 0]
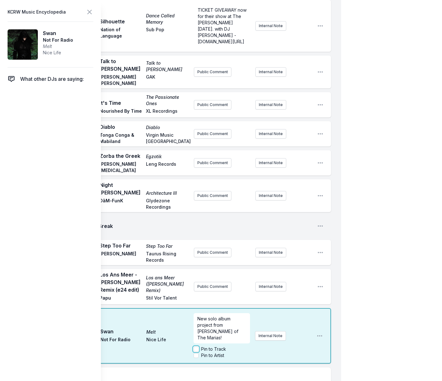
click at [195, 346] on input "Pin to Track" at bounding box center [196, 348] width 5 height 5
checkbox input "true"
click at [90, 11] on icon at bounding box center [90, 12] width 8 height 8
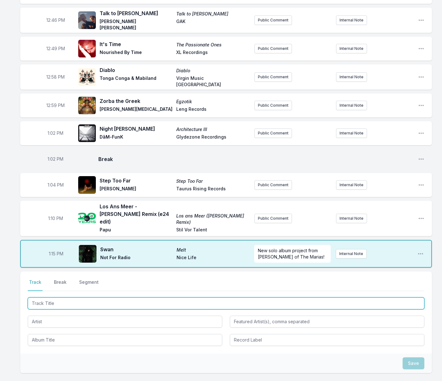
click at [85, 297] on input "Track Title" at bounding box center [226, 303] width 397 height 12
type input "In the Dark"
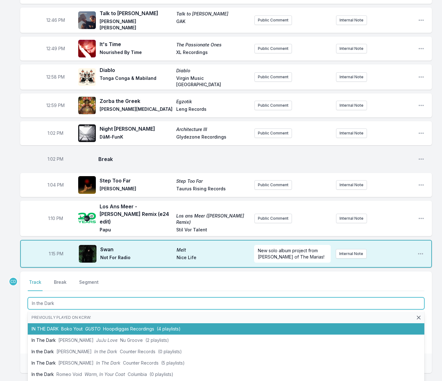
click at [89, 326] on span "GUSTO" at bounding box center [92, 328] width 15 height 5
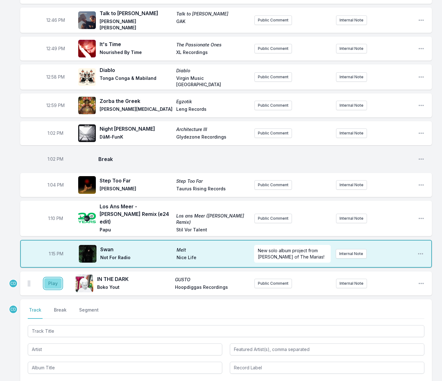
click at [55, 278] on button "Play" at bounding box center [53, 283] width 18 height 11
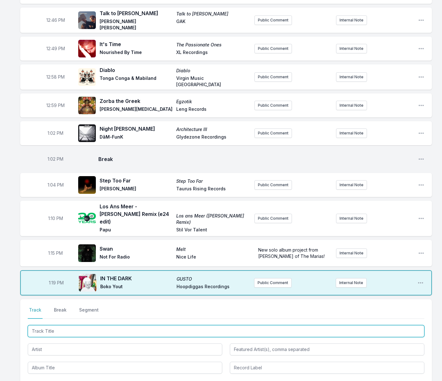
click at [79, 325] on input "Track Title" at bounding box center [226, 331] width 397 height 12
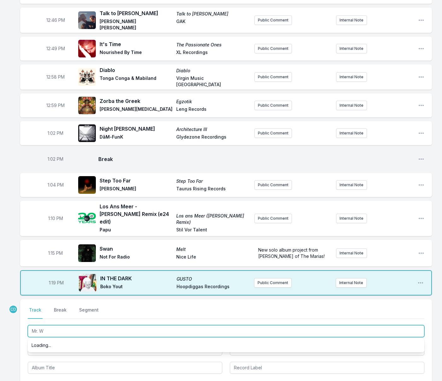
type input "Mr. W4"
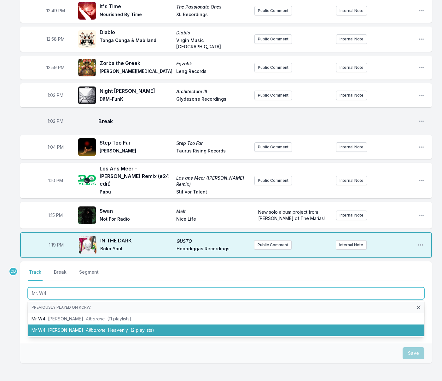
scroll to position [558, 0]
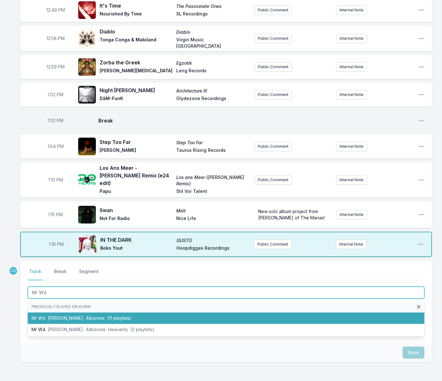
click at [79, 312] on li "Mr W4 [PERSON_NAME] (11 playlists)" at bounding box center [226, 317] width 397 height 11
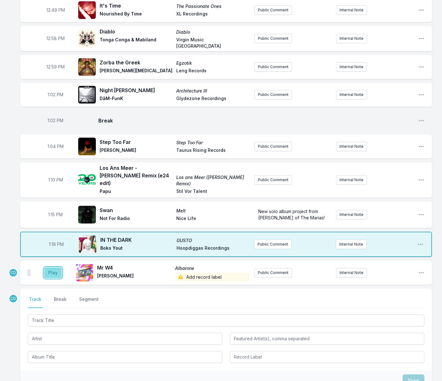
click at [53, 267] on button "Play" at bounding box center [53, 272] width 18 height 11
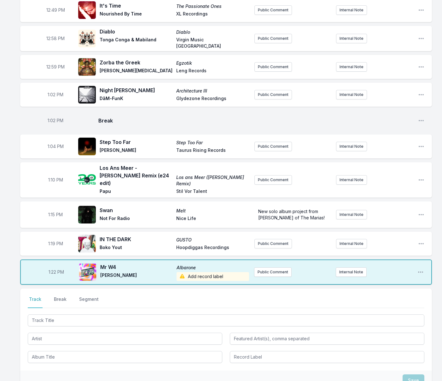
click at [199, 272] on span "Add record label" at bounding box center [213, 276] width 73 height 9
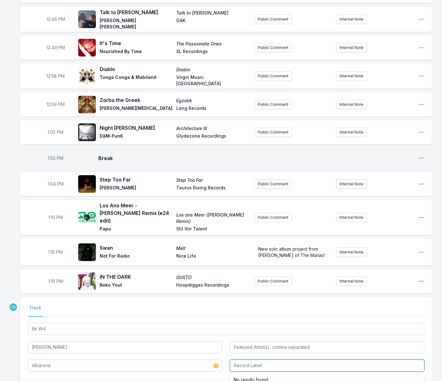
click at [257, 359] on input "Record Label" at bounding box center [327, 365] width 195 height 12
type input "PIAS"
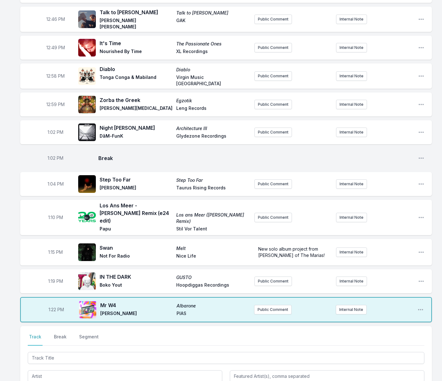
click at [182, 303] on span "Albarone" at bounding box center [213, 306] width 73 height 6
drag, startPoint x: 420, startPoint y: 268, endPoint x: 418, endPoint y: 271, distance: 3.6
click at [420, 306] on icon "Open playlist item options" at bounding box center [421, 309] width 6 height 6
click at [381, 328] on button "Edit Track Details" at bounding box center [388, 333] width 71 height 11
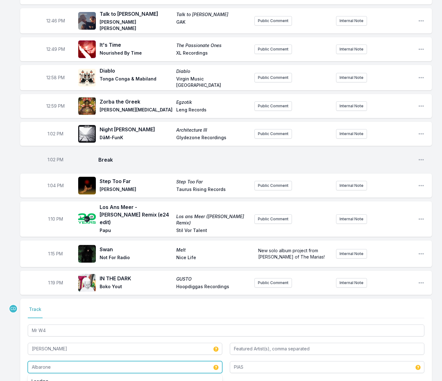
click at [35, 361] on input "Albarone" at bounding box center [125, 367] width 195 height 12
click at [40, 375] on li "Allbarone" at bounding box center [125, 380] width 195 height 11
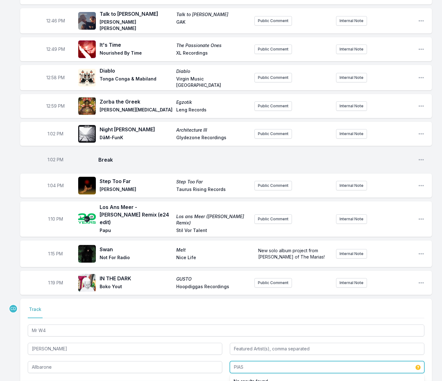
click at [305, 361] on input "PIAS" at bounding box center [327, 367] width 195 height 12
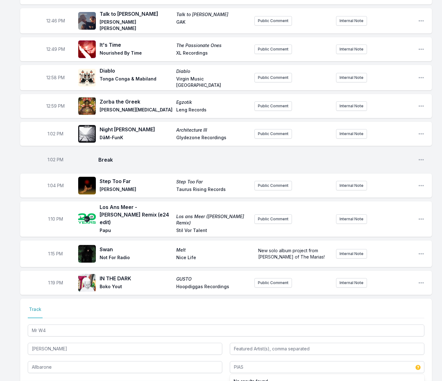
type input "Albarone"
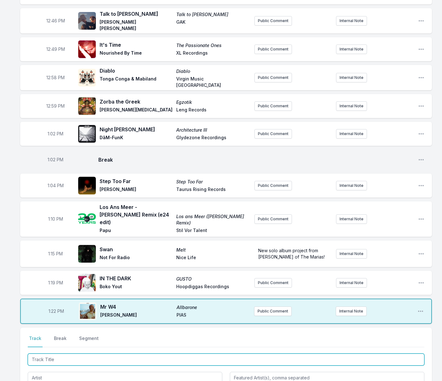
click at [78, 353] on input "Track Title" at bounding box center [226, 359] width 397 height 12
type input "MJ Complex"
click at [68, 380] on span "[PERSON_NAME]" at bounding box center [77, 384] width 35 height 5
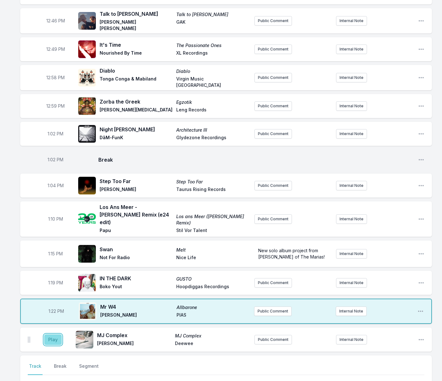
click at [55, 334] on button "Play" at bounding box center [53, 339] width 18 height 11
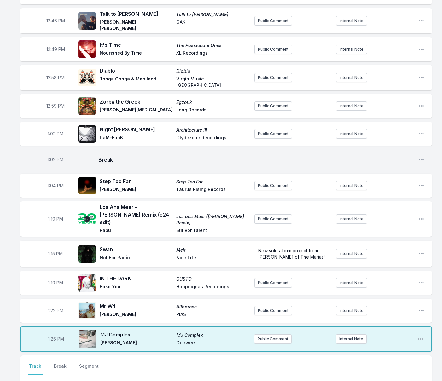
drag, startPoint x: 55, startPoint y: 322, endPoint x: 76, endPoint y: 320, distance: 21.2
click at [55, 363] on button "Break" at bounding box center [60, 369] width 15 height 12
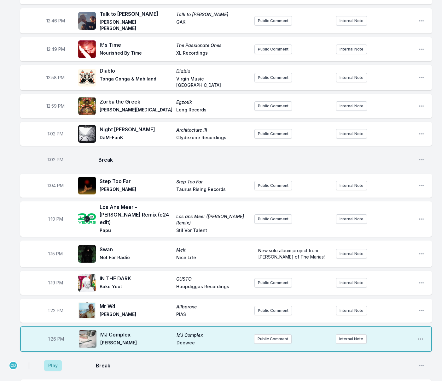
click at [55, 360] on button "Play" at bounding box center [53, 365] width 18 height 11
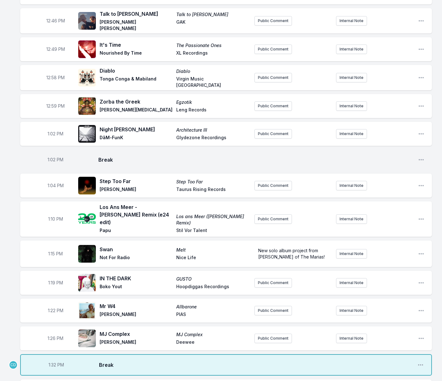
scroll to position [547, 0]
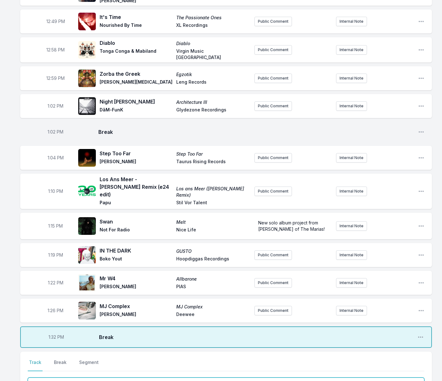
click at [56, 377] on input "Track Title" at bounding box center [226, 383] width 397 height 12
type input "Le Sel"
click at [55, 358] on button "Play" at bounding box center [53, 363] width 18 height 11
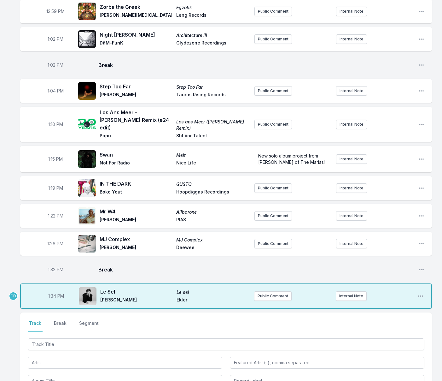
scroll to position [619, 0]
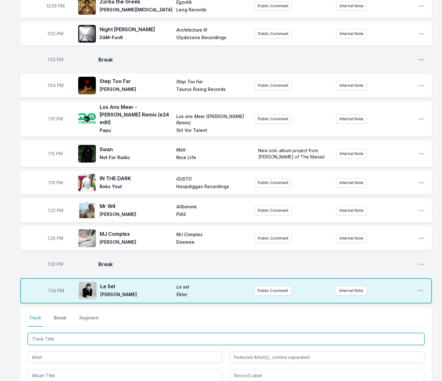
click at [103, 333] on input "Track Title" at bounding box center [226, 339] width 397 height 12
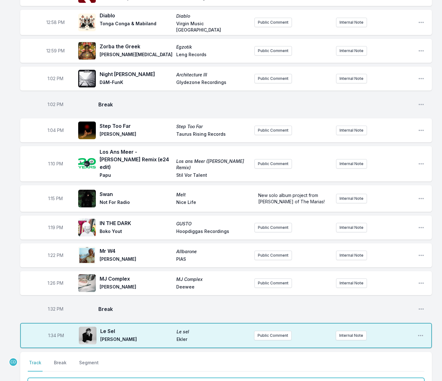
scroll to position [576, 0]
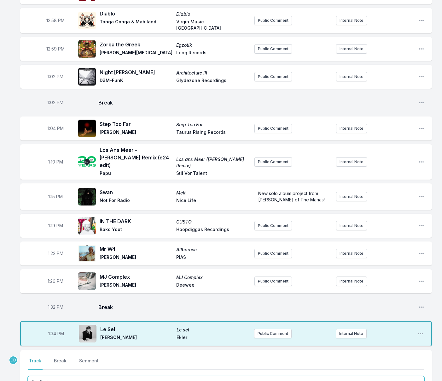
type input "En d'autre"
drag, startPoint x: 93, startPoint y: 364, endPoint x: 90, endPoint y: 359, distance: 6.1
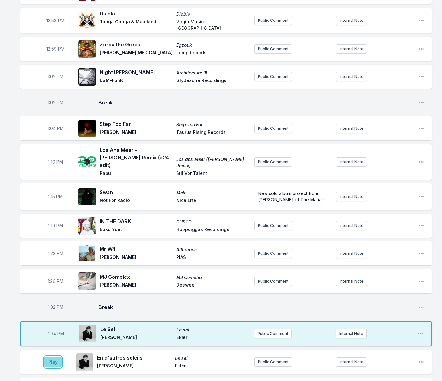
click at [53, 356] on button "Play" at bounding box center [53, 361] width 18 height 11
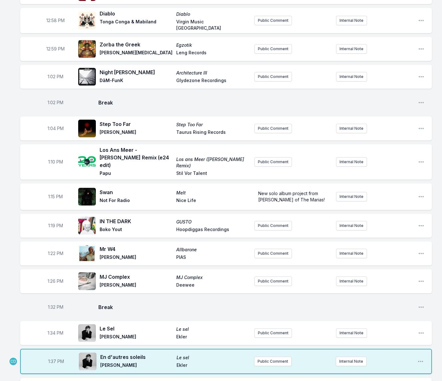
scroll to position [600, 0]
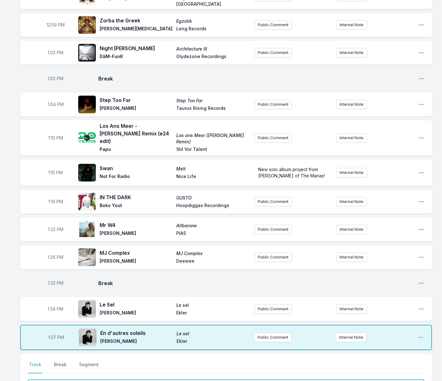
click at [133, 380] on input "Track Title" at bounding box center [226, 386] width 397 height 12
type input "Wreckage"
drag, startPoint x: 130, startPoint y: 373, endPoint x: 123, endPoint y: 367, distance: 8.7
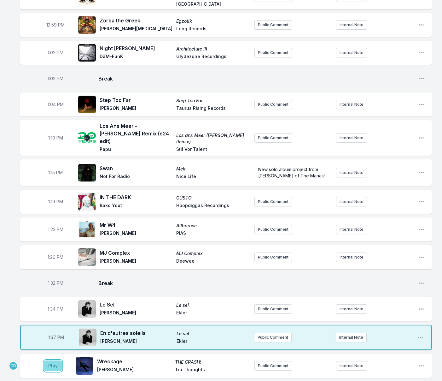
click at [57, 360] on button "Play" at bounding box center [53, 365] width 18 height 11
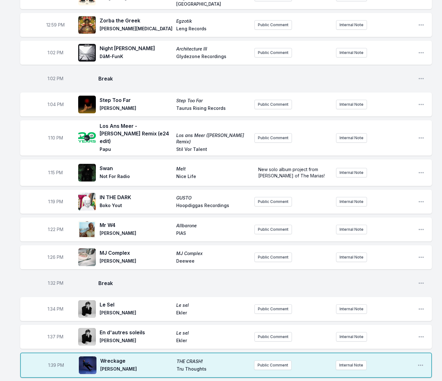
type input "Trust Device"
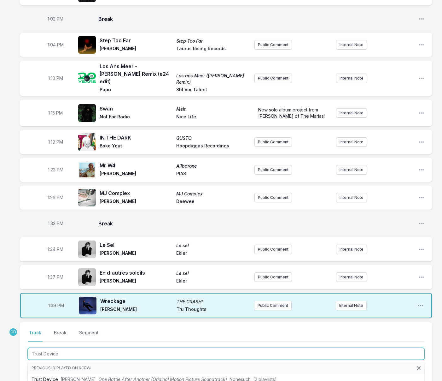
scroll to position [661, 0]
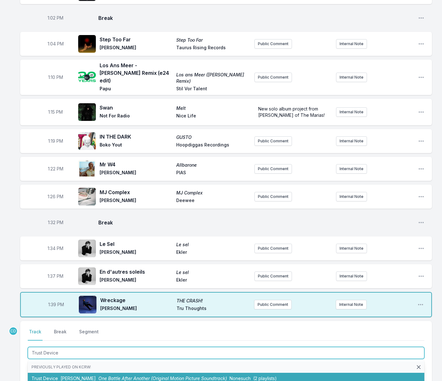
click at [92, 373] on li "Trust Device [PERSON_NAME] One Battle After Another (Original Motion Picture So…" at bounding box center [226, 378] width 397 height 11
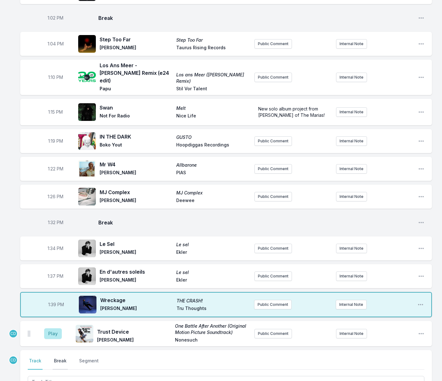
click at [61, 357] on button "Break" at bounding box center [60, 363] width 15 height 12
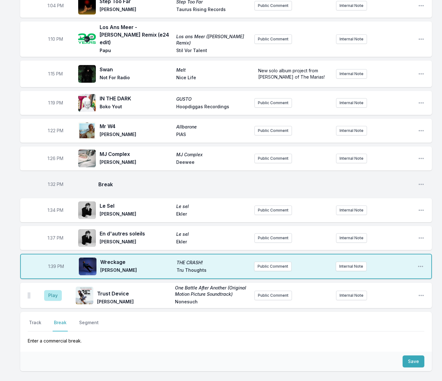
scroll to position [708, 0]
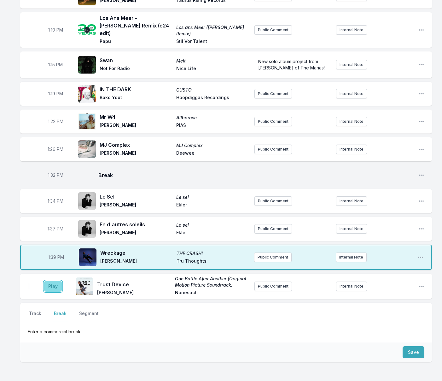
click at [53, 281] on button "Play" at bounding box center [53, 286] width 18 height 11
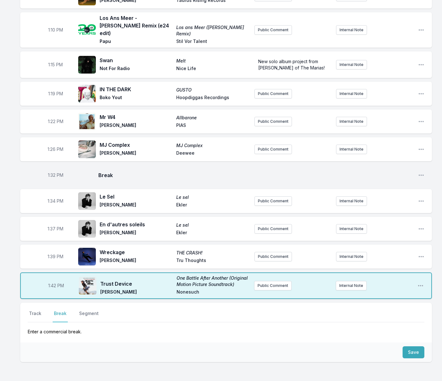
drag, startPoint x: 387, startPoint y: 205, endPoint x: 382, endPoint y: 204, distance: 5.4
click at [387, 244] on div "1:39 PM Wreckage THE CRASH! [PERSON_NAME] Tru Thoughts Public Comment Internal …" at bounding box center [226, 256] width 412 height 24
click at [413, 346] on button "Save" at bounding box center [414, 352] width 22 height 12
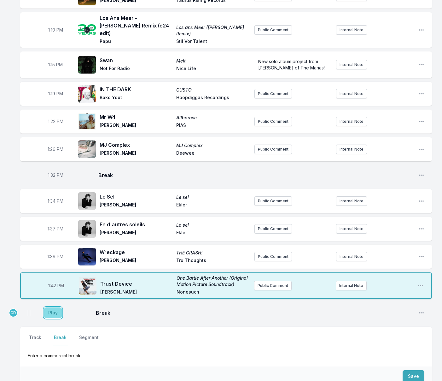
click at [50, 307] on button "Play" at bounding box center [53, 312] width 18 height 11
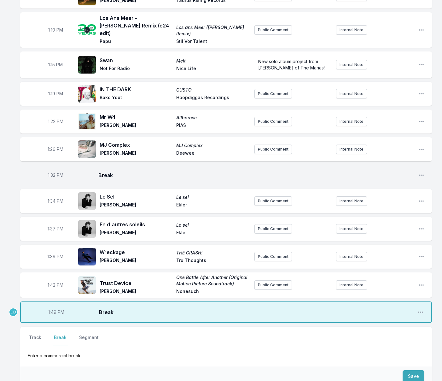
click at [54, 309] on span "1:49 PM" at bounding box center [56, 312] width 16 height 6
click at [53, 306] on input "13:49" at bounding box center [55, 312] width 35 height 12
type input "13:48"
drag, startPoint x: 38, startPoint y: 294, endPoint x: 37, endPoint y: 297, distance: 3.2
click at [38, 334] on button "Track" at bounding box center [35, 340] width 15 height 12
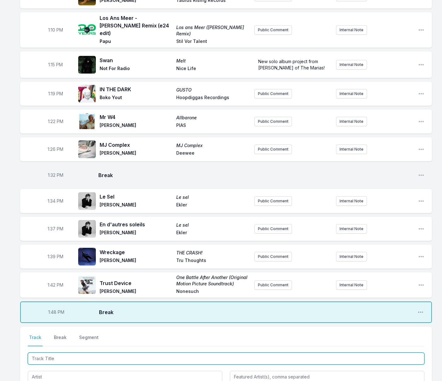
click at [47, 352] on input "Track Title" at bounding box center [226, 358] width 397 height 12
type input "The Show"
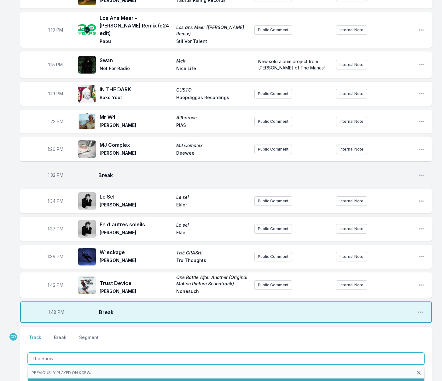
click at [52, 378] on li "The Show Electric Guest 10K (1 playlist)" at bounding box center [226, 383] width 397 height 11
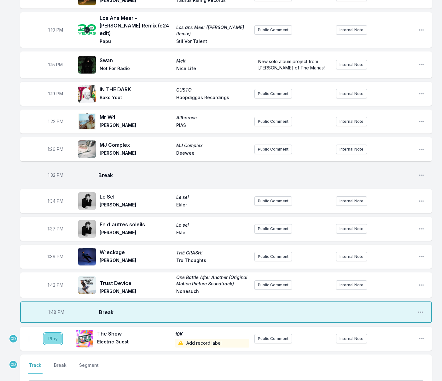
click at [51, 333] on button "Play" at bounding box center [53, 338] width 18 height 11
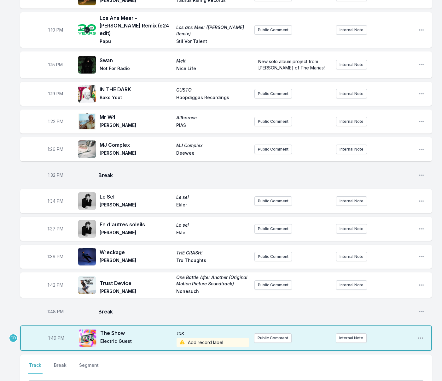
click at [202, 338] on span "Add record label" at bounding box center [213, 342] width 73 height 9
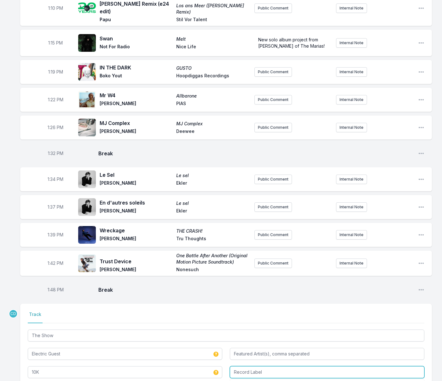
scroll to position [737, 0]
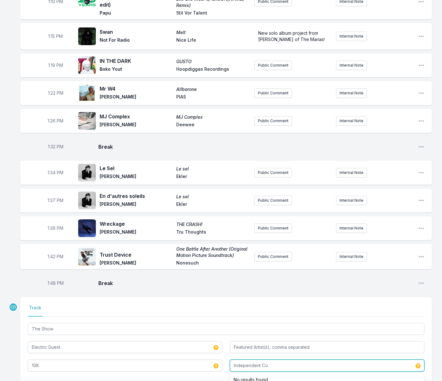
type input "Independent Co."
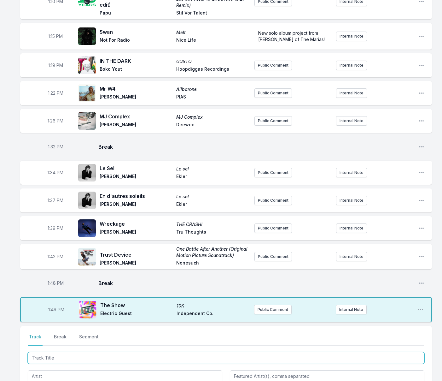
click at [68, 352] on input "Track Title" at bounding box center [226, 358] width 397 height 12
click at [74, 352] on input "Track Title" at bounding box center [226, 358] width 397 height 12
type input "Shadowman"
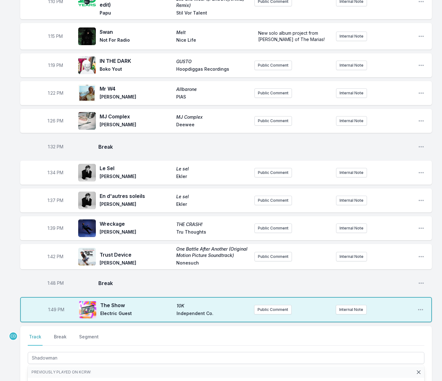
click at [54, 370] on input "Artist" at bounding box center [125, 376] width 195 height 12
type input "Deki Alem"
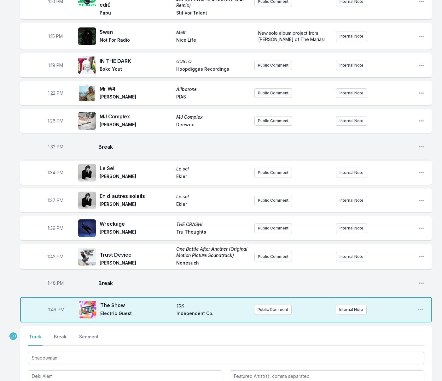
type input "Fluent [MEDICAL_DATA]"
drag, startPoint x: 279, startPoint y: 351, endPoint x: 272, endPoint y: 356, distance: 8.9
drag, startPoint x: 264, startPoint y: 367, endPoint x: 284, endPoint y: 363, distance: 19.9
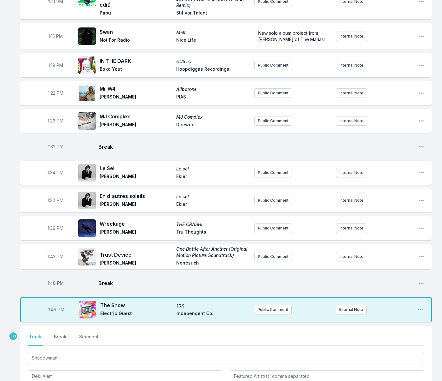
type input "[no label]"
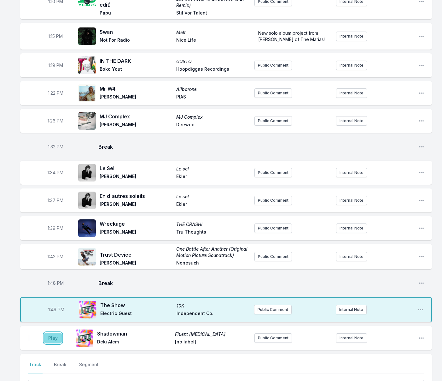
click at [58, 333] on button "Play" at bounding box center [53, 338] width 18 height 11
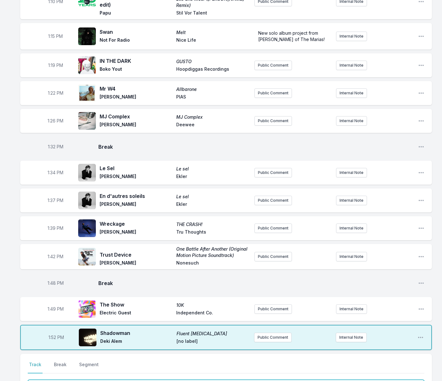
click at [180, 380] on input "Track Title" at bounding box center [226, 386] width 397 height 12
type input "mq9"
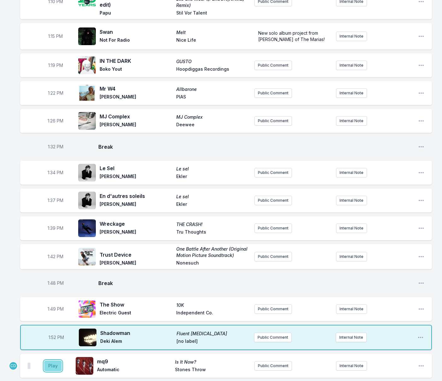
click at [58, 360] on button "Play" at bounding box center [53, 365] width 18 height 11
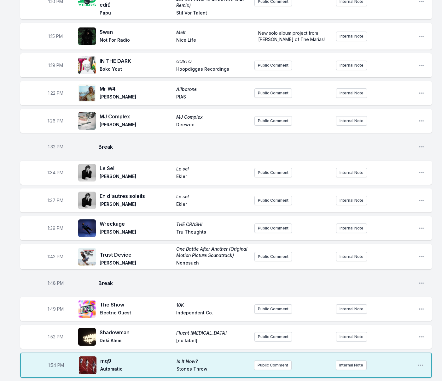
click at [82, 352] on div "1:54 PM mq9 Is It Now? Automatic Stones Throw Public Comment Internal Note Open…" at bounding box center [226, 364] width 412 height 25
type input "What We Are and What"
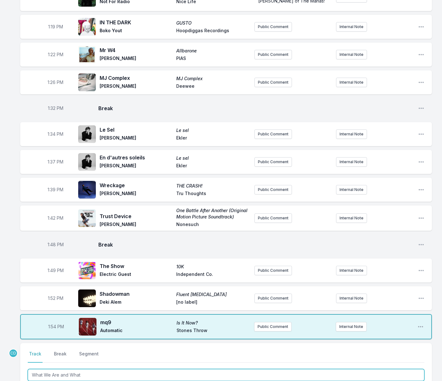
scroll to position [778, 0]
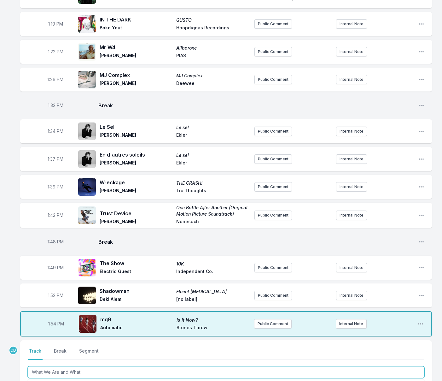
drag, startPoint x: 72, startPoint y: 354, endPoint x: 61, endPoint y: 336, distance: 20.8
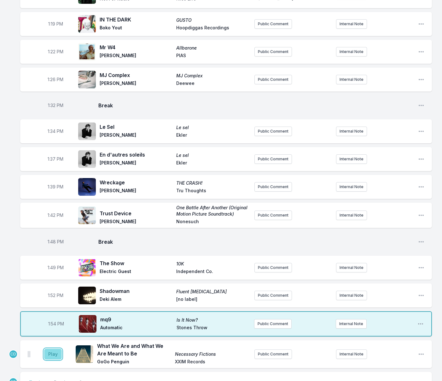
click at [51, 349] on button "Play" at bounding box center [53, 354] width 18 height 11
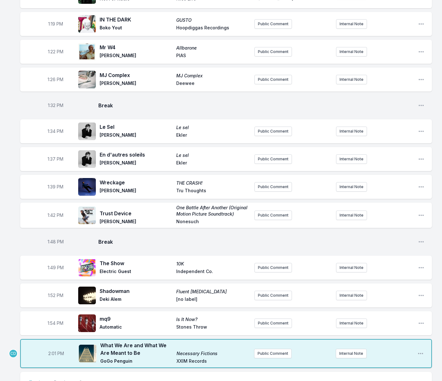
click at [53, 350] on span "2:01 PM" at bounding box center [56, 353] width 16 height 6
type input "13:58"
click at [55, 379] on button "Break" at bounding box center [60, 385] width 15 height 12
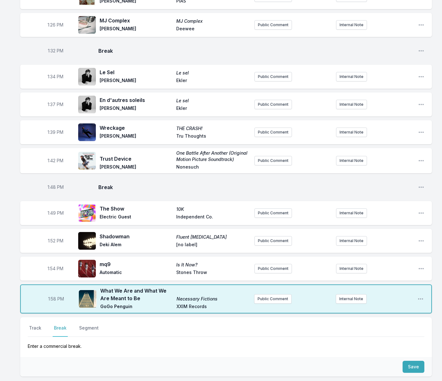
scroll to position [835, 0]
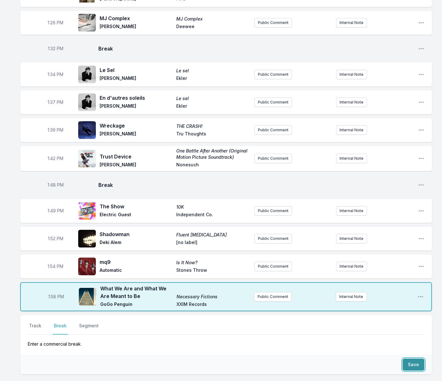
drag, startPoint x: 415, startPoint y: 322, endPoint x: 412, endPoint y: 323, distance: 3.2
click at [415, 358] on button "Save" at bounding box center [414, 364] width 22 height 12
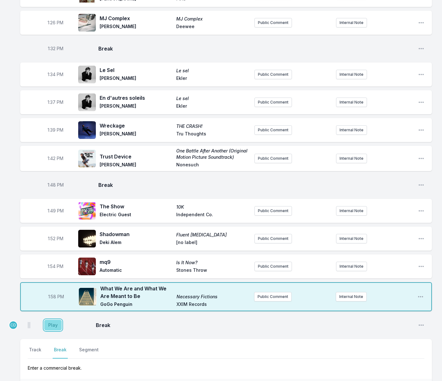
click at [47, 320] on button "Play" at bounding box center [53, 325] width 18 height 11
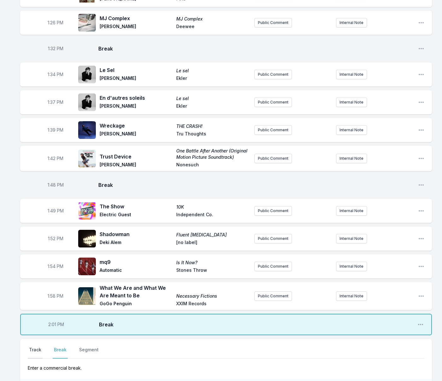
click at [38, 346] on button "Track" at bounding box center [35, 352] width 15 height 12
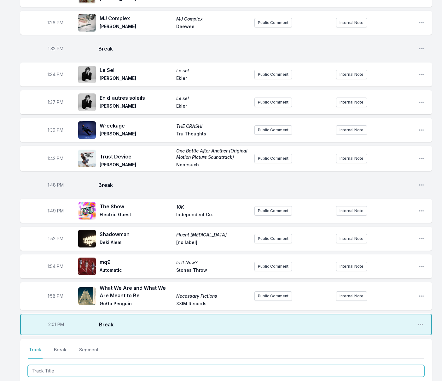
click at [45, 365] on input "Track Title" at bounding box center [226, 371] width 397 height 12
click at [50, 365] on input "Track Title" at bounding box center [226, 371] width 397 height 12
type input "Trials, Troubles, Tribulations"
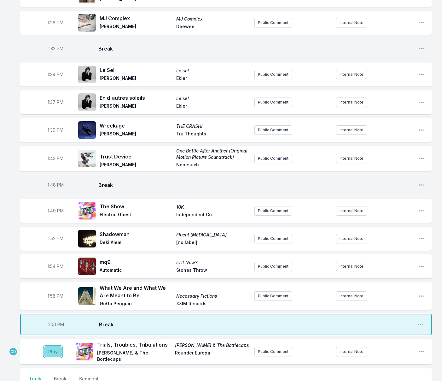
click at [55, 346] on button "Play" at bounding box center [53, 351] width 18 height 11
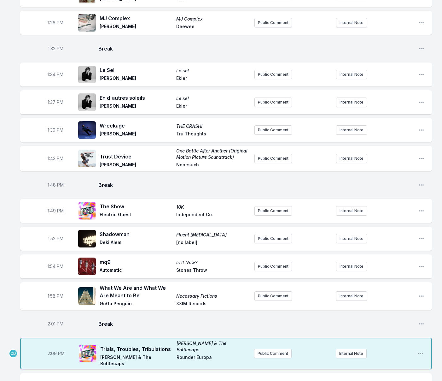
click at [55, 350] on span "2:09 PM" at bounding box center [56, 353] width 17 height 6
click at [53, 347] on input "14:09" at bounding box center [55, 353] width 35 height 12
type input "14:04"
type input "Doctor My Eyes"
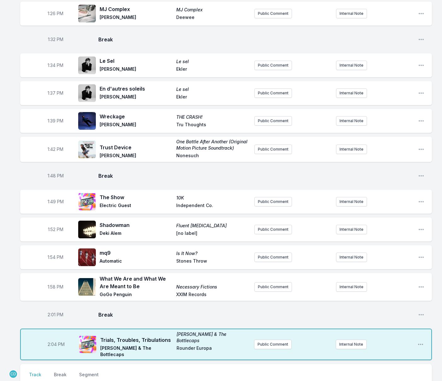
scroll to position [850, 0]
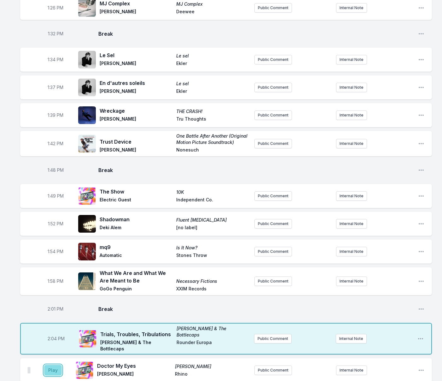
click at [50, 365] on button "Play" at bounding box center [53, 370] width 18 height 11
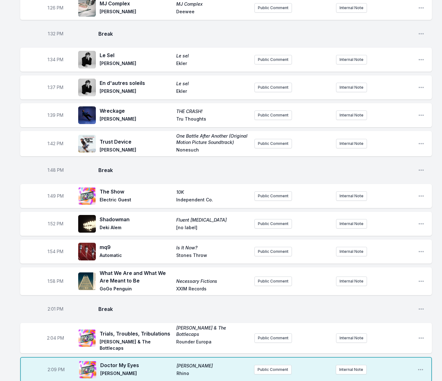
type input "Belong to You"
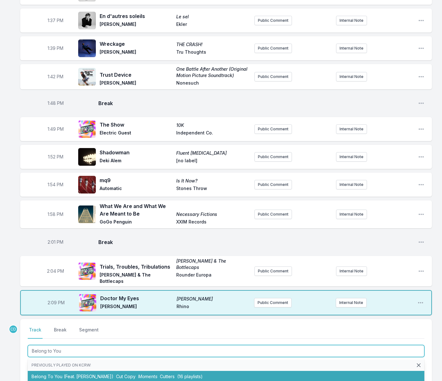
scroll to position [917, 0]
click at [62, 370] on li "Belong To You (Feat. [PERSON_NAME]) Cut Copy Moments Cutters (16 playlists)" at bounding box center [226, 375] width 397 height 11
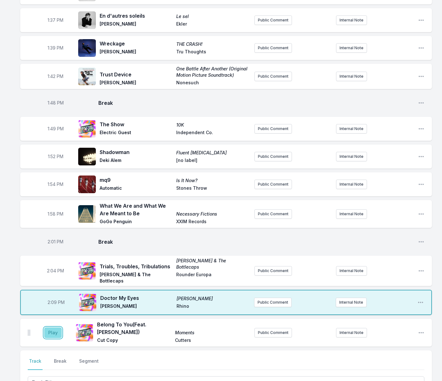
click at [50, 327] on button "Play" at bounding box center [53, 332] width 18 height 11
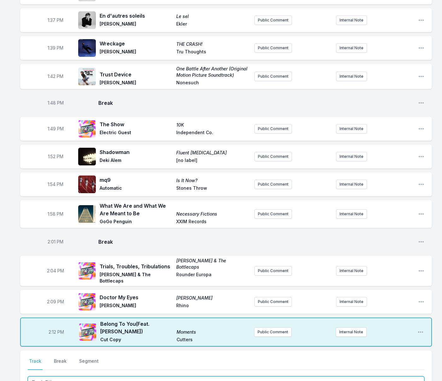
click at [90, 376] on input "Track Title" at bounding box center [226, 382] width 397 height 12
type input "IDEK"
drag, startPoint x: 91, startPoint y: 360, endPoint x: 73, endPoint y: 345, distance: 23.3
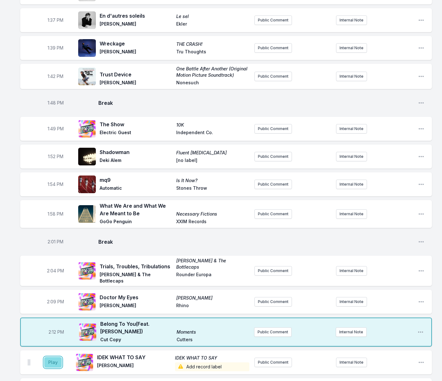
click at [56, 357] on button "Play" at bounding box center [53, 362] width 18 height 11
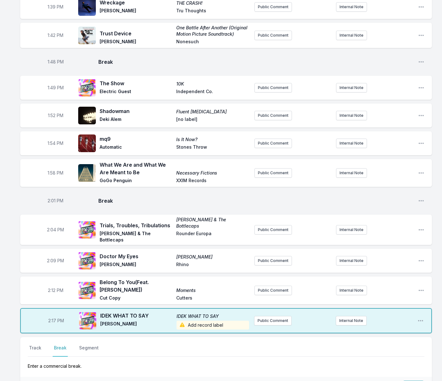
scroll to position [958, 0]
click at [410, 380] on button "Save" at bounding box center [414, 386] width 22 height 12
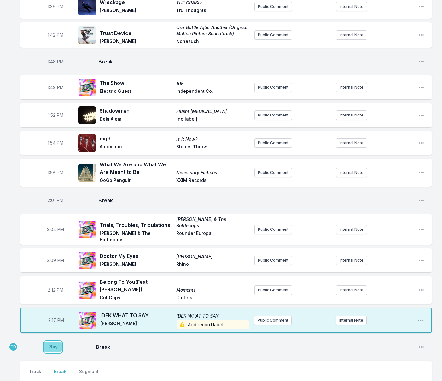
click at [50, 341] on button "Play" at bounding box center [53, 346] width 18 height 11
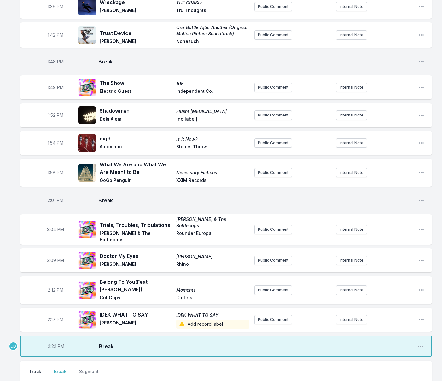
drag, startPoint x: 36, startPoint y: 322, endPoint x: 41, endPoint y: 327, distance: 6.5
click at [36, 368] on button "Track" at bounding box center [35, 374] width 15 height 12
type input "Must Be Something Wrong"
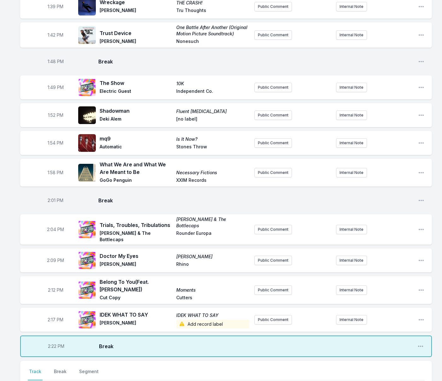
scroll to position [960, 0]
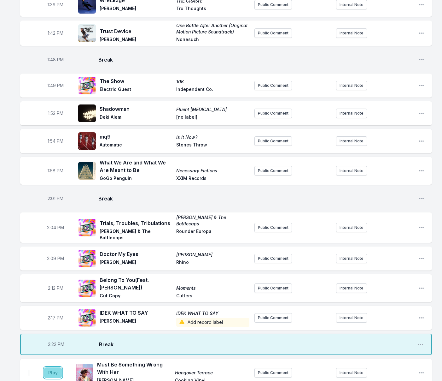
click at [49, 367] on button "Play" at bounding box center [53, 372] width 18 height 11
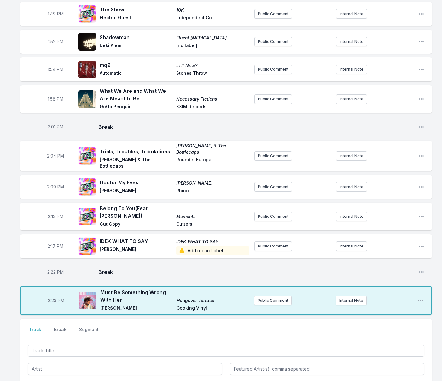
scroll to position [1034, 0]
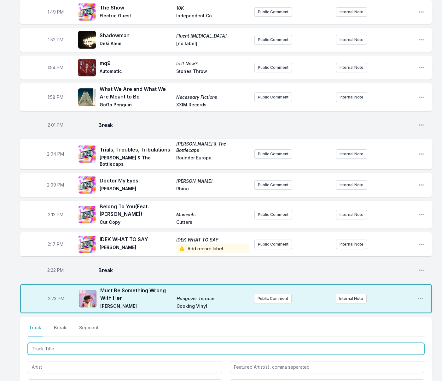
click at [51, 343] on input "Track Title" at bounding box center [226, 349] width 397 height 12
type input "She's a Foo"
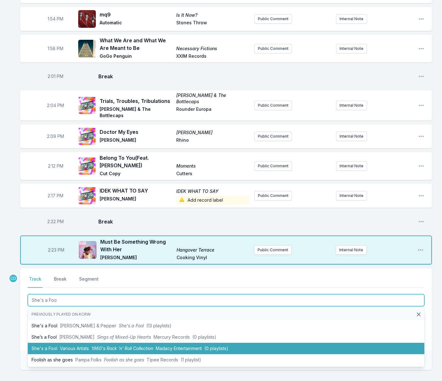
scroll to position [1084, 0]
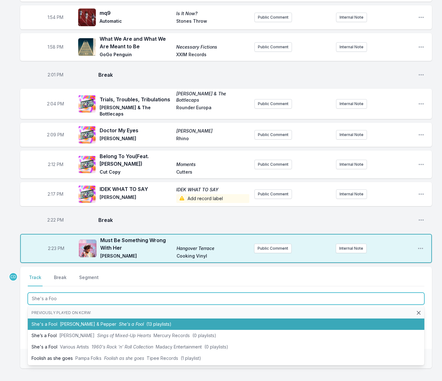
click at [62, 321] on span "[PERSON_NAME] & Pepper" at bounding box center [88, 323] width 56 height 5
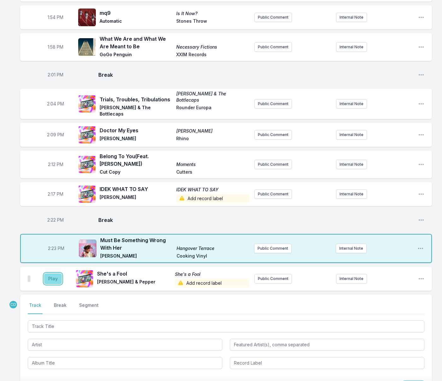
click at [51, 273] on button "Play" at bounding box center [53, 278] width 18 height 11
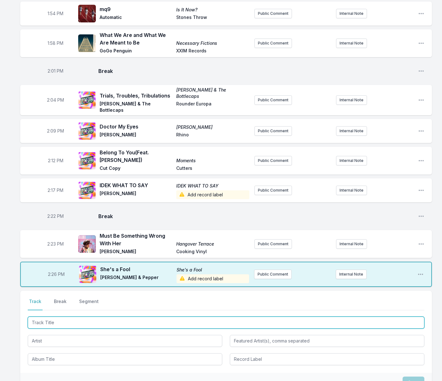
click at [87, 315] on div at bounding box center [226, 340] width 397 height 50
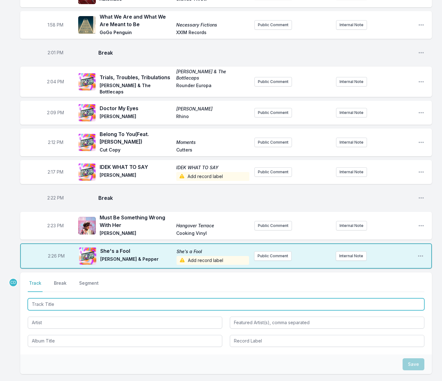
scroll to position [1106, 0]
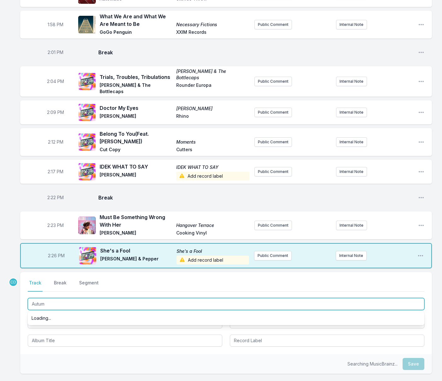
type input "Autumn"
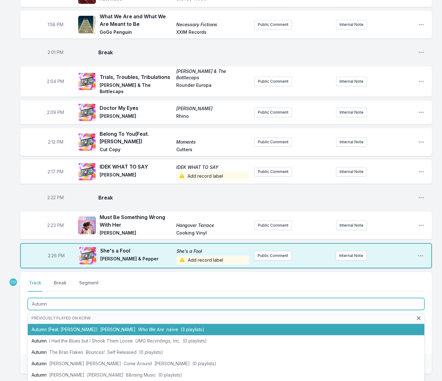
click at [100, 327] on span "[PERSON_NAME]" at bounding box center [117, 329] width 35 height 5
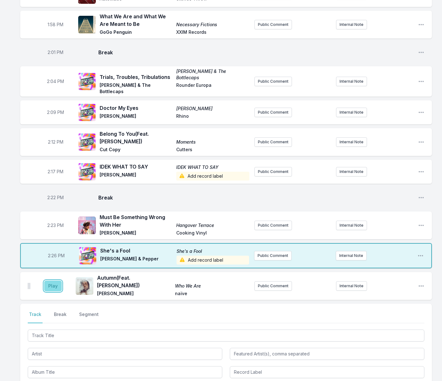
click at [54, 280] on button "Play" at bounding box center [53, 285] width 18 height 11
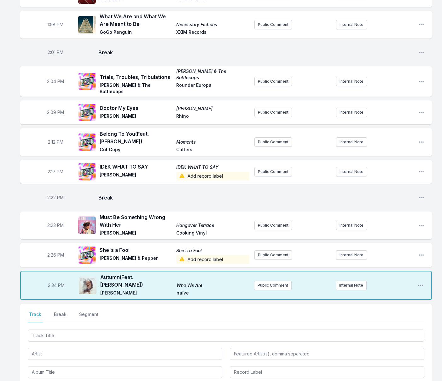
click at [60, 311] on button "Break" at bounding box center [60, 317] width 15 height 12
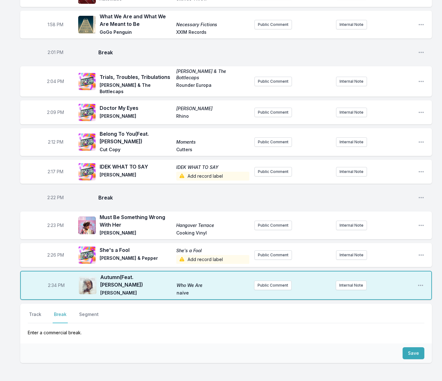
scroll to position [1097, 0]
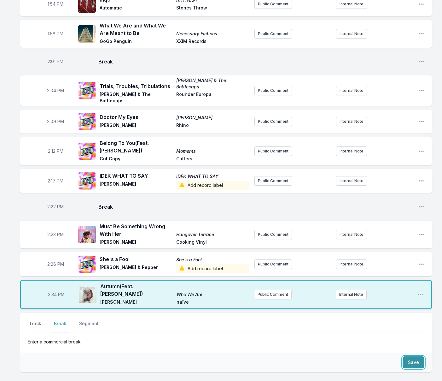
drag, startPoint x: 418, startPoint y: 306, endPoint x: 412, endPoint y: 306, distance: 6.3
click at [418, 356] on button "Save" at bounding box center [414, 362] width 22 height 12
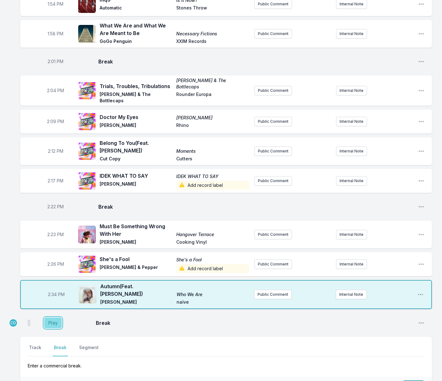
click at [57, 317] on button "Play" at bounding box center [53, 322] width 18 height 11
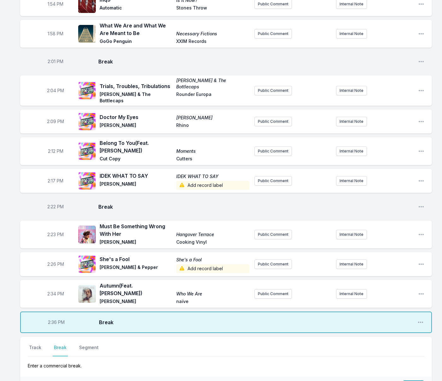
drag, startPoint x: 40, startPoint y: 295, endPoint x: 47, endPoint y: 304, distance: 11.1
click at [40, 344] on button "Track" at bounding box center [35, 350] width 15 height 12
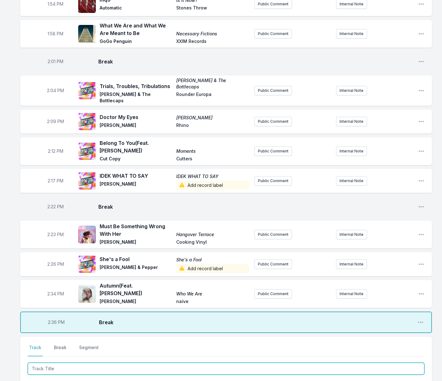
click at [59, 362] on input "Track Title" at bounding box center [226, 368] width 397 height 12
type input "I'm Your Puppet"
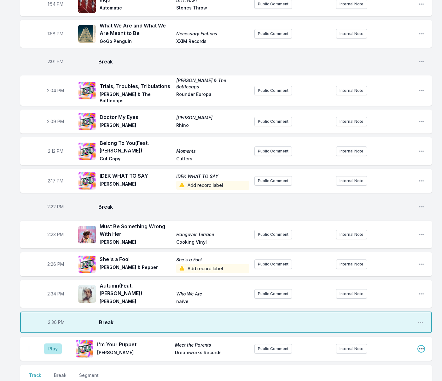
click at [424, 345] on icon "Open playlist item options" at bounding box center [421, 348] width 6 height 6
click at [375, 367] on button "Edit Track Details" at bounding box center [389, 372] width 71 height 11
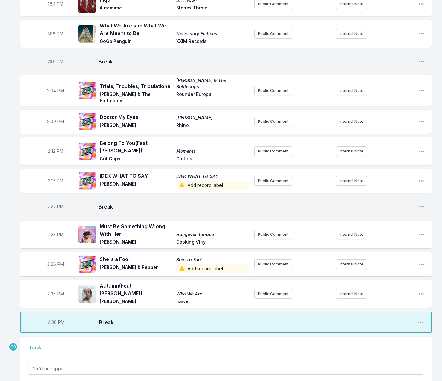
drag, startPoint x: 159, startPoint y: 353, endPoint x: 9, endPoint y: 353, distance: 149.9
drag, startPoint x: 290, startPoint y: 354, endPoint x: 233, endPoint y: 350, distance: 57.2
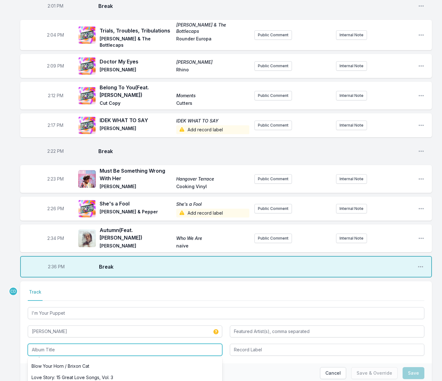
scroll to position [318, 0]
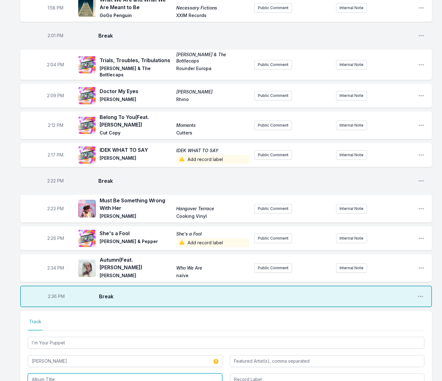
scroll to position [1152, 0]
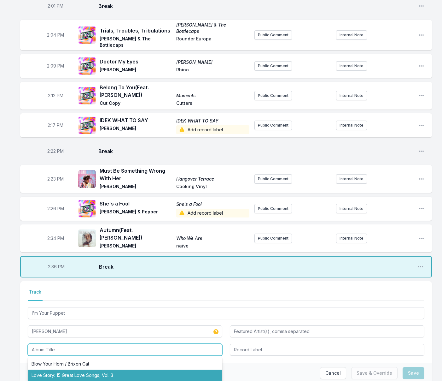
click at [47, 344] on div "The Letter / Neon Rainbow Duets Easy Shake A Tail Feather Shake A Tail Feather …" at bounding box center [125, 350] width 195 height 12
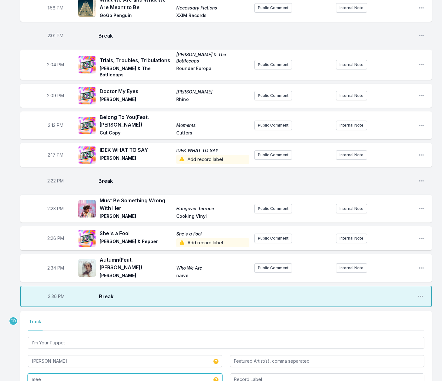
scroll to position [0, 0]
click at [22, 327] on div "Select a tab Track Track I'm Your Puppet [PERSON_NAME] meet Volume Two: [DATE]–…" at bounding box center [226, 352] width 412 height 82
click at [53, 373] on input "meet" at bounding box center [125, 379] width 195 height 12
type input "m"
type input "T"
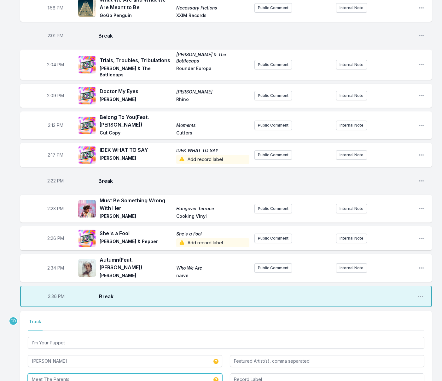
type input "Meet The Parents"
click at [259, 373] on input "Record Label" at bounding box center [327, 379] width 195 height 12
type input "Dreamworks"
type input "Meet the Parents"
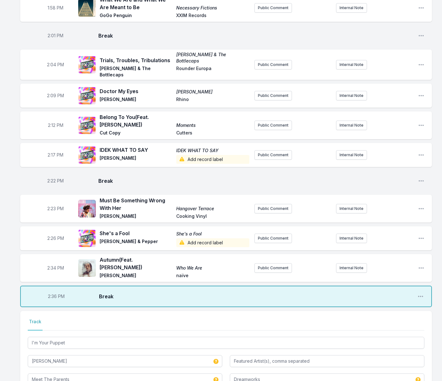
type input "Dreamworks Records"
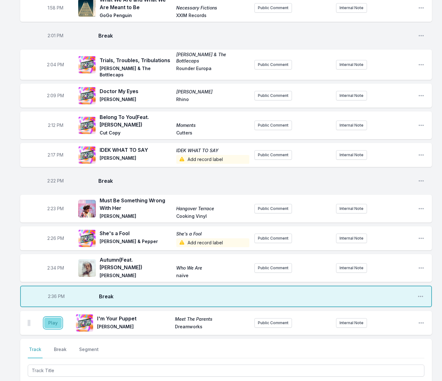
click at [48, 317] on button "Play" at bounding box center [53, 322] width 18 height 11
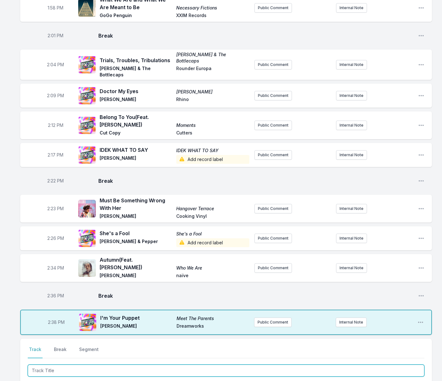
click at [60, 364] on input "Track Title" at bounding box center [226, 370] width 397 height 12
type input "My Only Love"
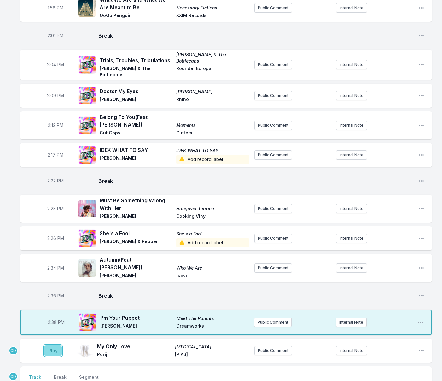
click at [51, 345] on button "Play" at bounding box center [53, 350] width 18 height 11
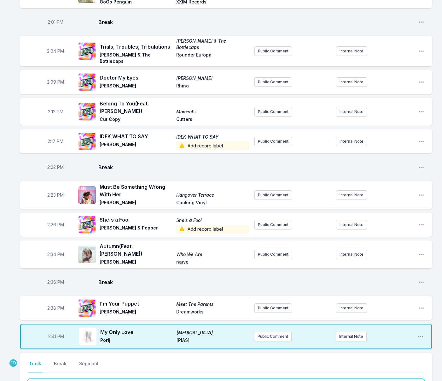
type input "Baby (Breakbot"
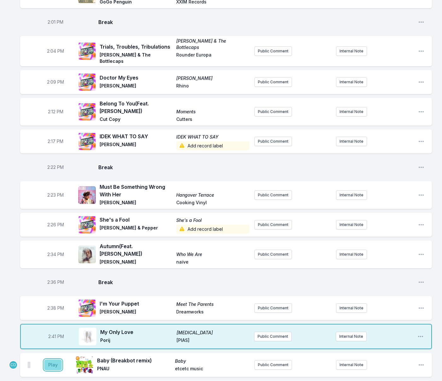
click at [58, 359] on button "Play" at bounding box center [53, 364] width 18 height 11
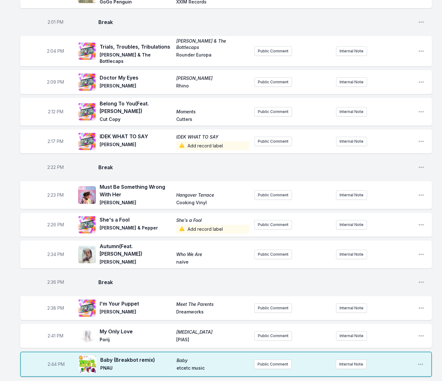
type input "Porcupine Tattoo"
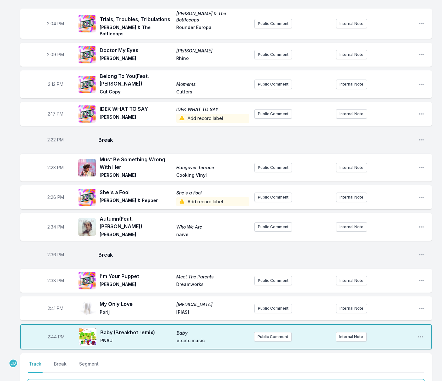
scroll to position [1165, 0]
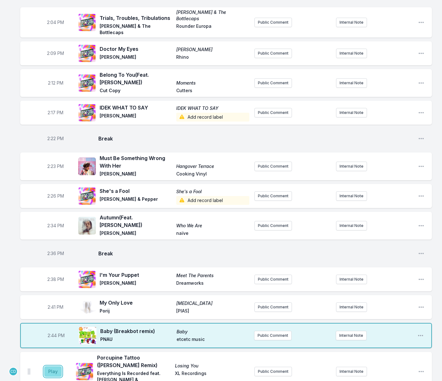
click at [49, 366] on button "Play" at bounding box center [53, 371] width 18 height 11
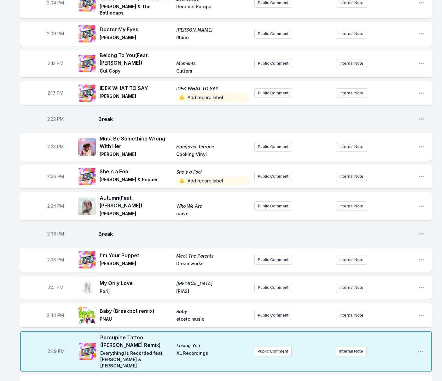
scroll to position [1186, 0]
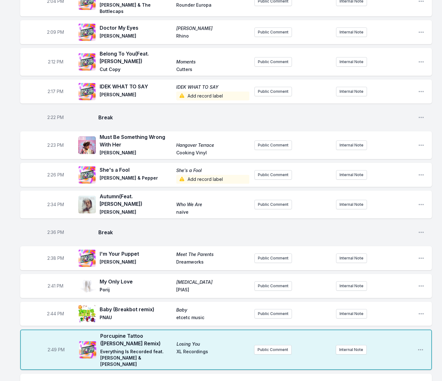
type input "Chemistry"
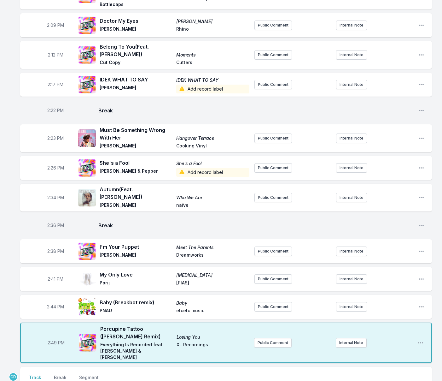
scroll to position [1194, 0]
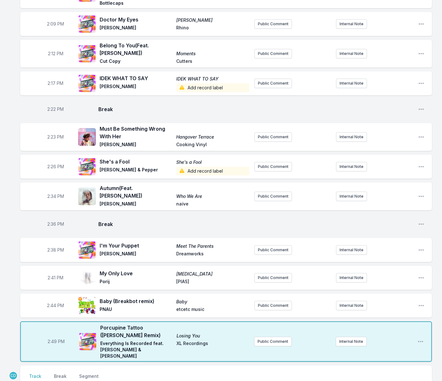
click at [50, 373] on button "Play" at bounding box center [53, 378] width 18 height 11
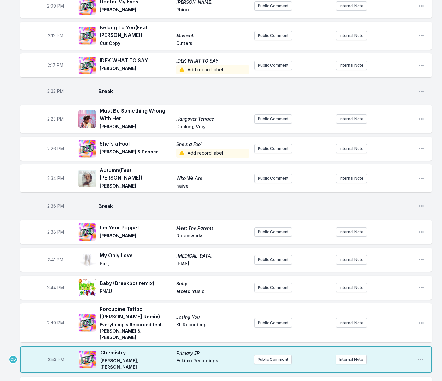
scroll to position [1226, 0]
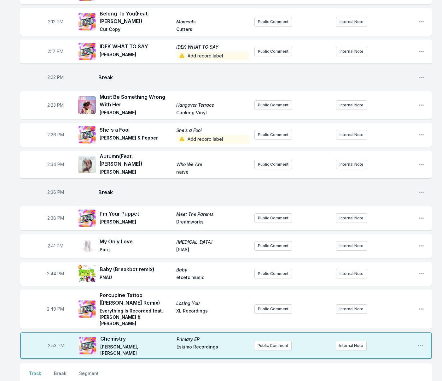
type input "Ikigai"
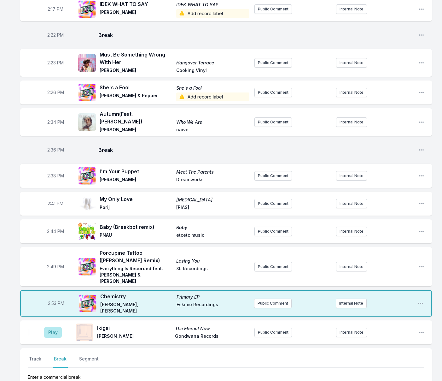
scroll to position [1277, 0]
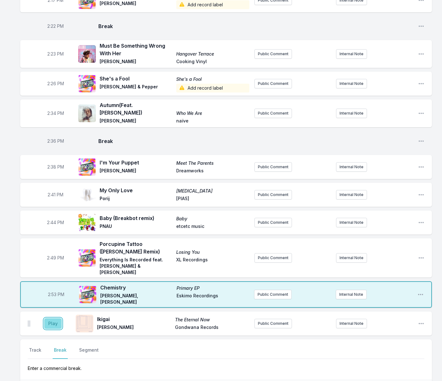
click at [51, 318] on button "Play" at bounding box center [53, 323] width 18 height 11
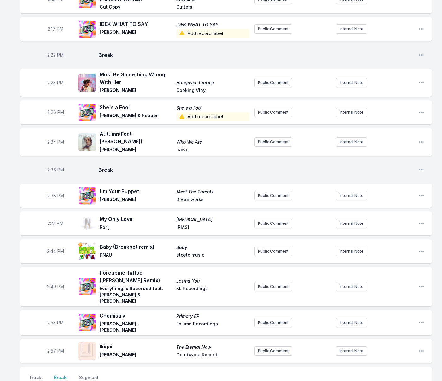
scroll to position [1247, 0]
